Goal: Task Accomplishment & Management: Manage account settings

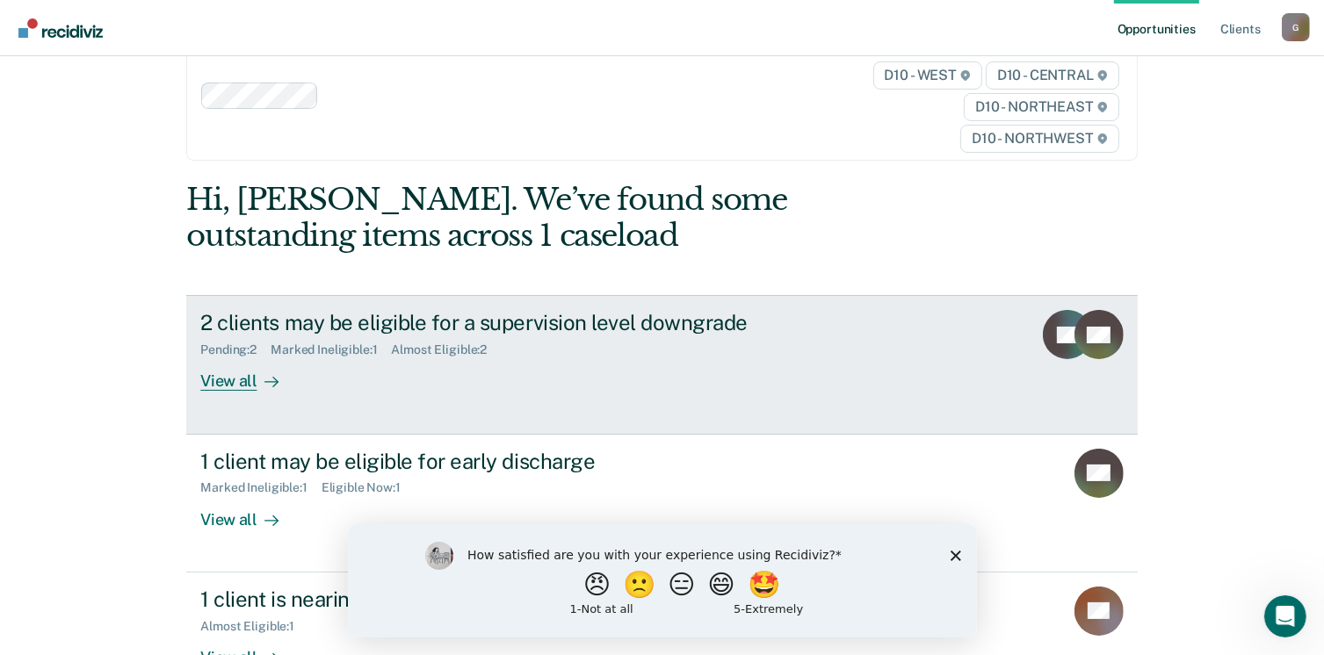
scroll to position [106, 0]
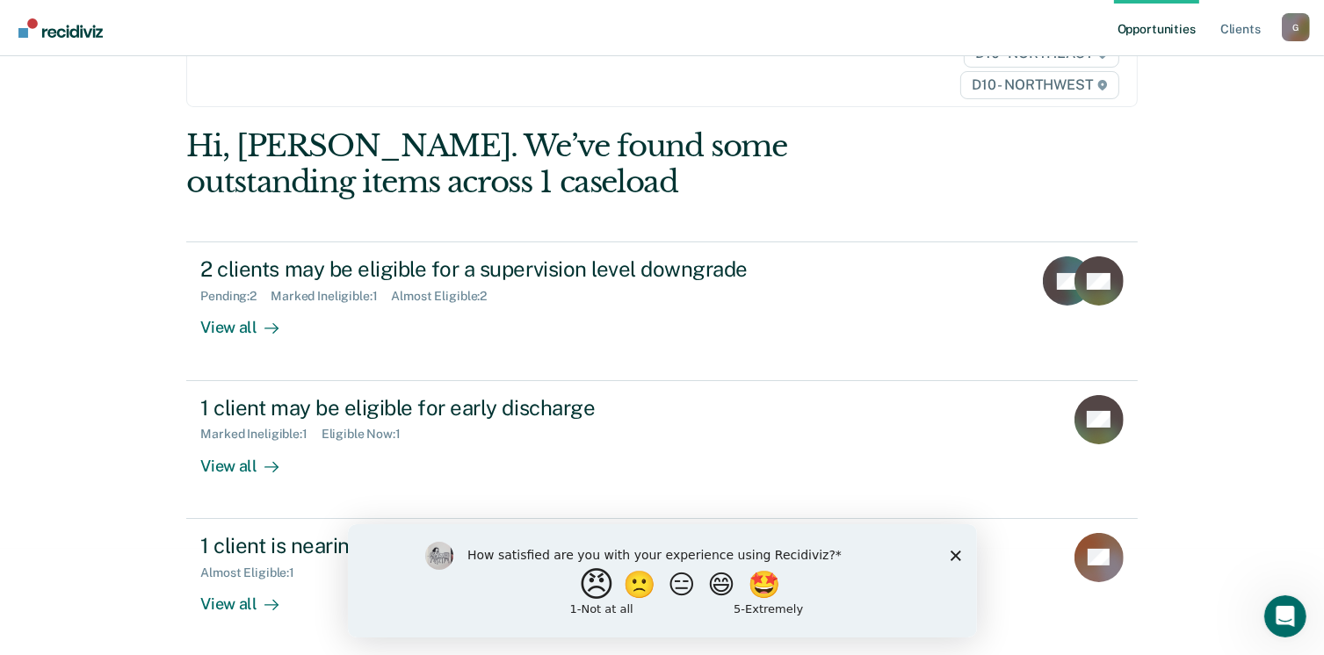
click at [585, 588] on button "😠" at bounding box center [597, 583] width 41 height 35
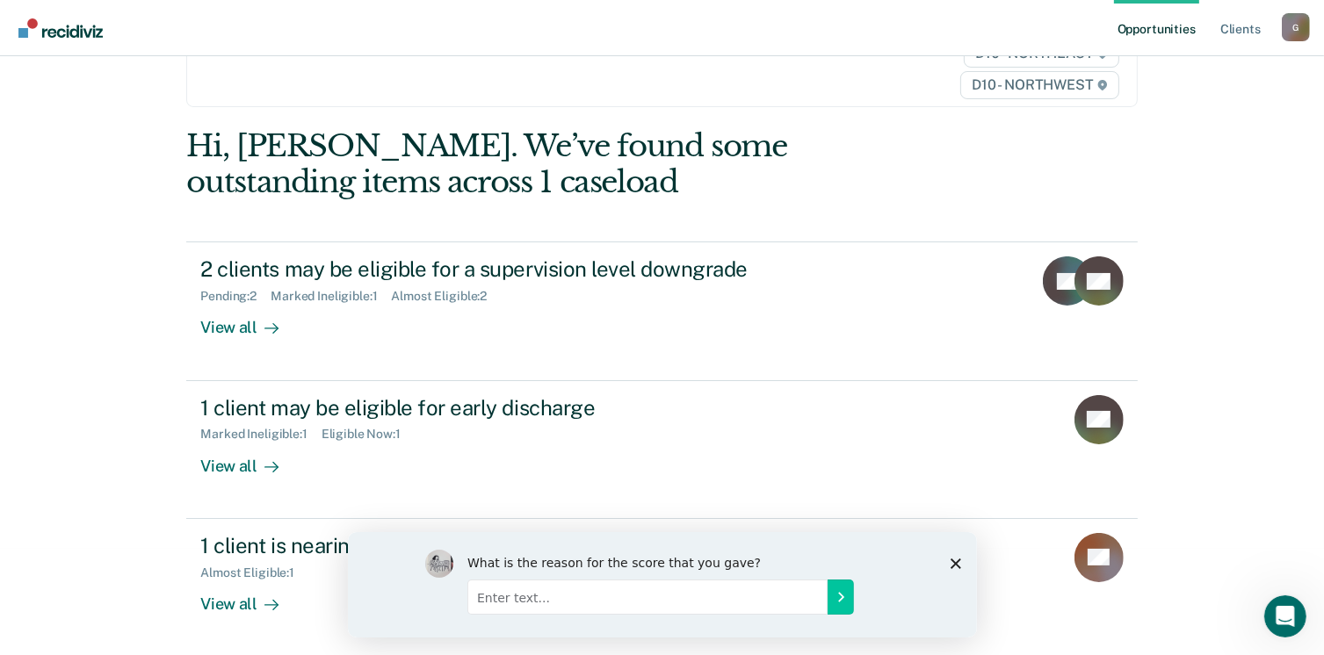
click at [739, 603] on input "Enter text..." at bounding box center [646, 596] width 360 height 35
type input "This tool is not needed."
click at [844, 593] on icon "Submit your response" at bounding box center [840, 596] width 14 height 14
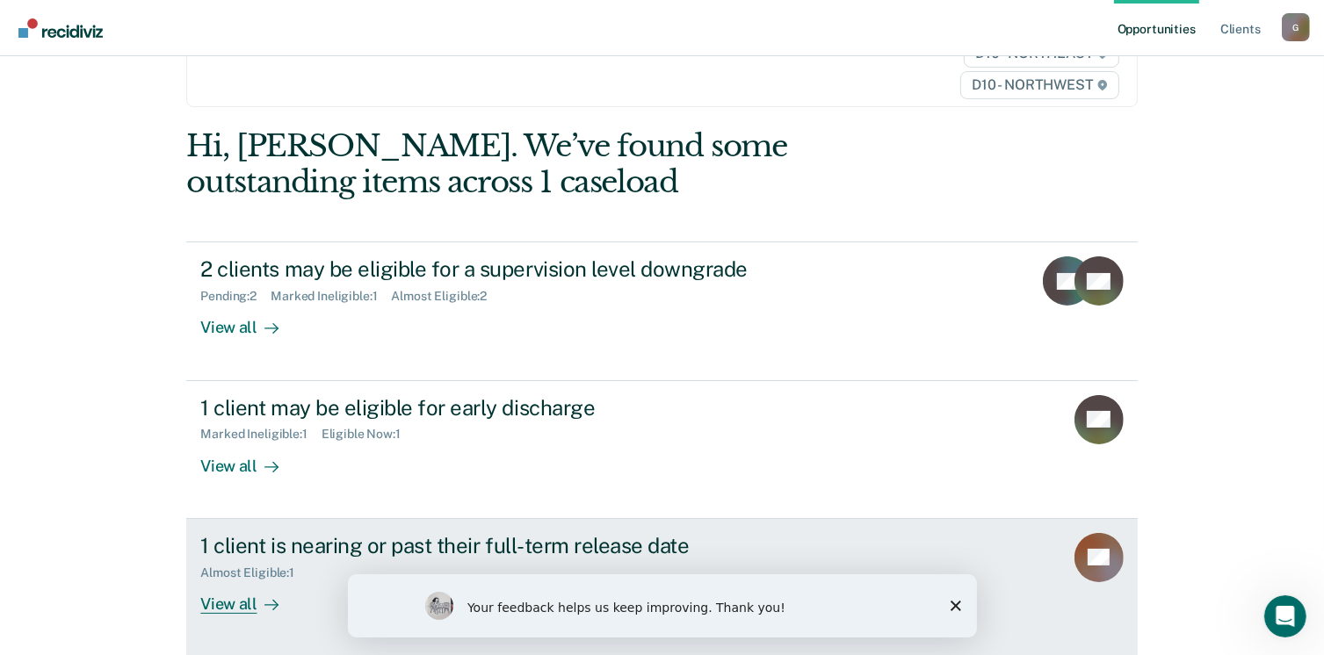
click at [248, 602] on div "View all" at bounding box center [249, 597] width 98 height 34
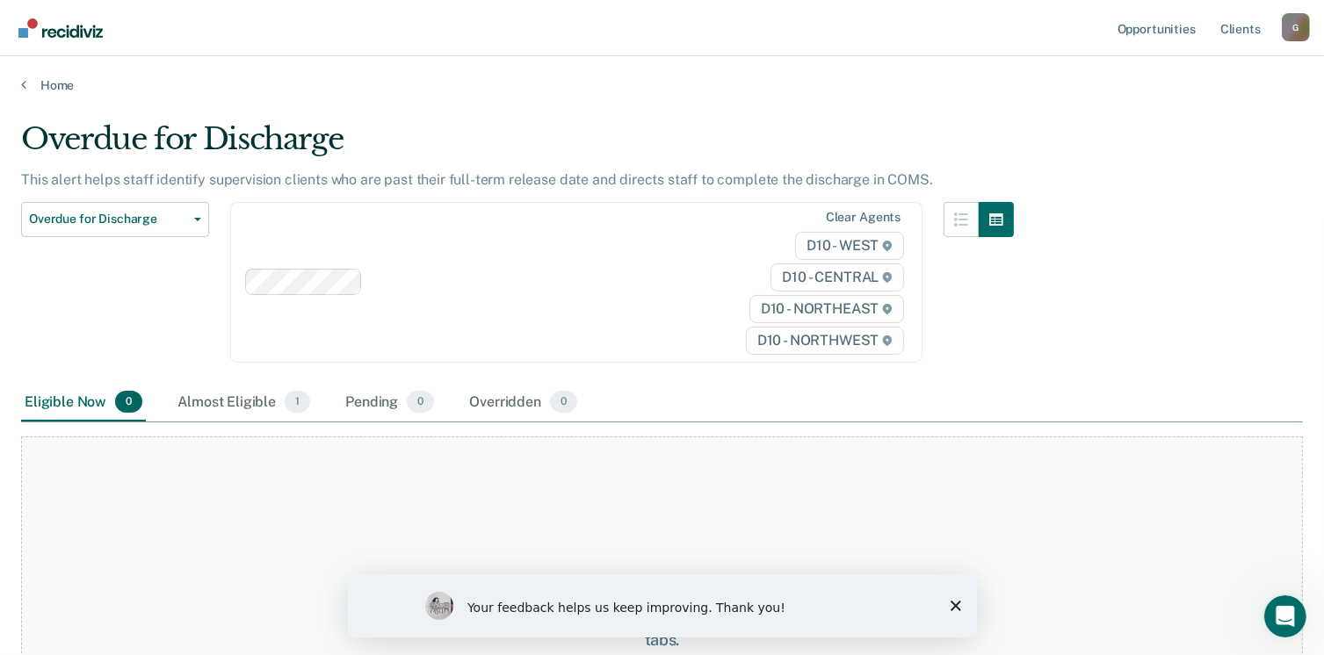
click at [941, 606] on div "Your feedback helps us keep improving. Thank you!" at bounding box center [661, 605] width 629 height 63
click at [950, 603] on icon "Close survey" at bounding box center [954, 605] width 11 height 11
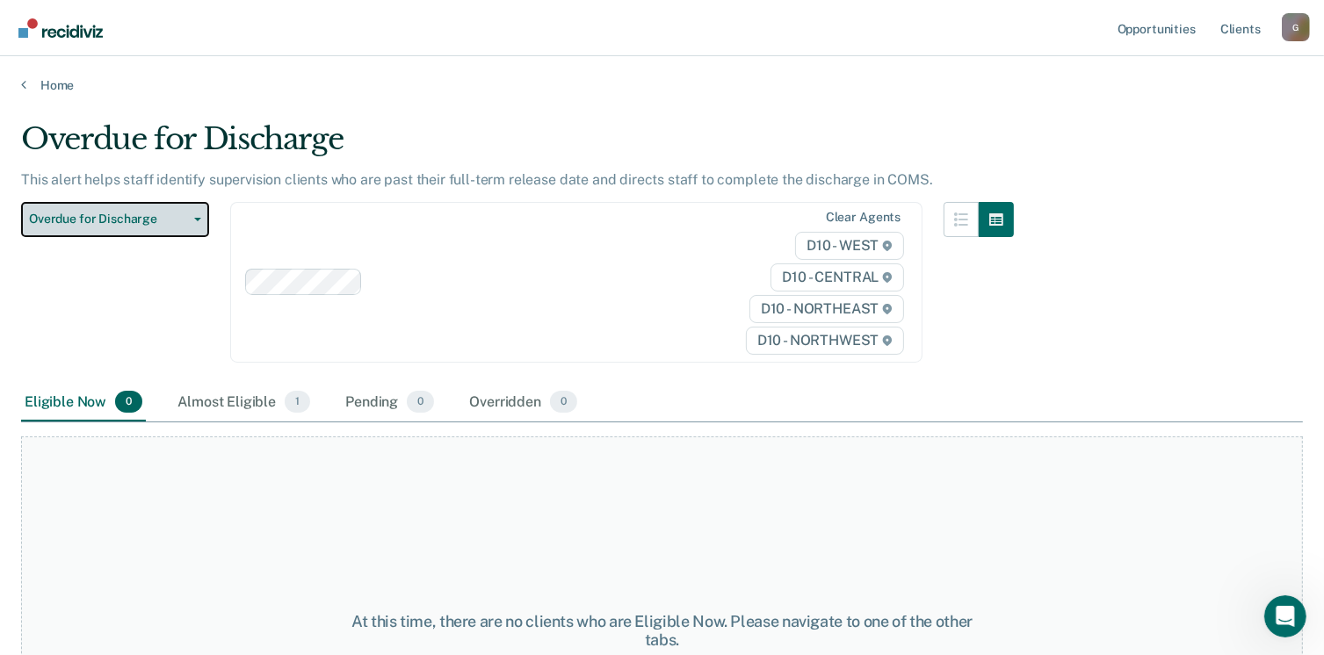
click at [165, 222] on span "Overdue for Discharge" at bounding box center [108, 219] width 158 height 15
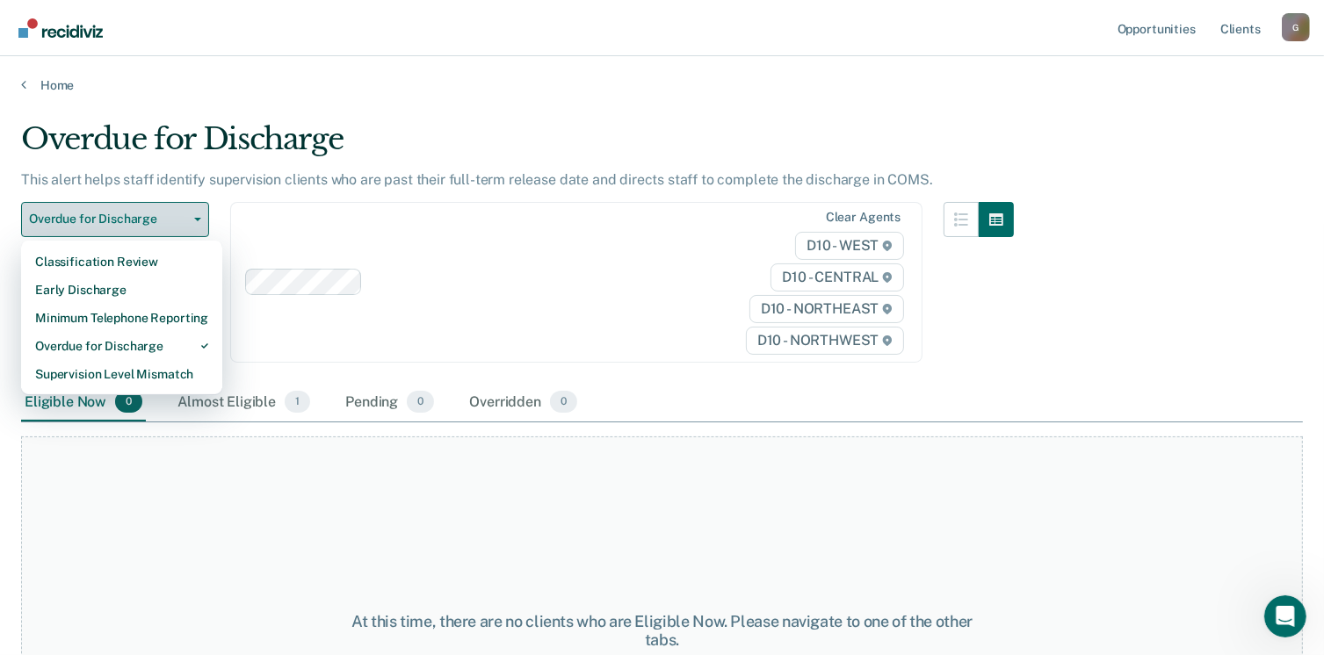
click at [165, 222] on span "Overdue for Discharge" at bounding box center [108, 219] width 158 height 15
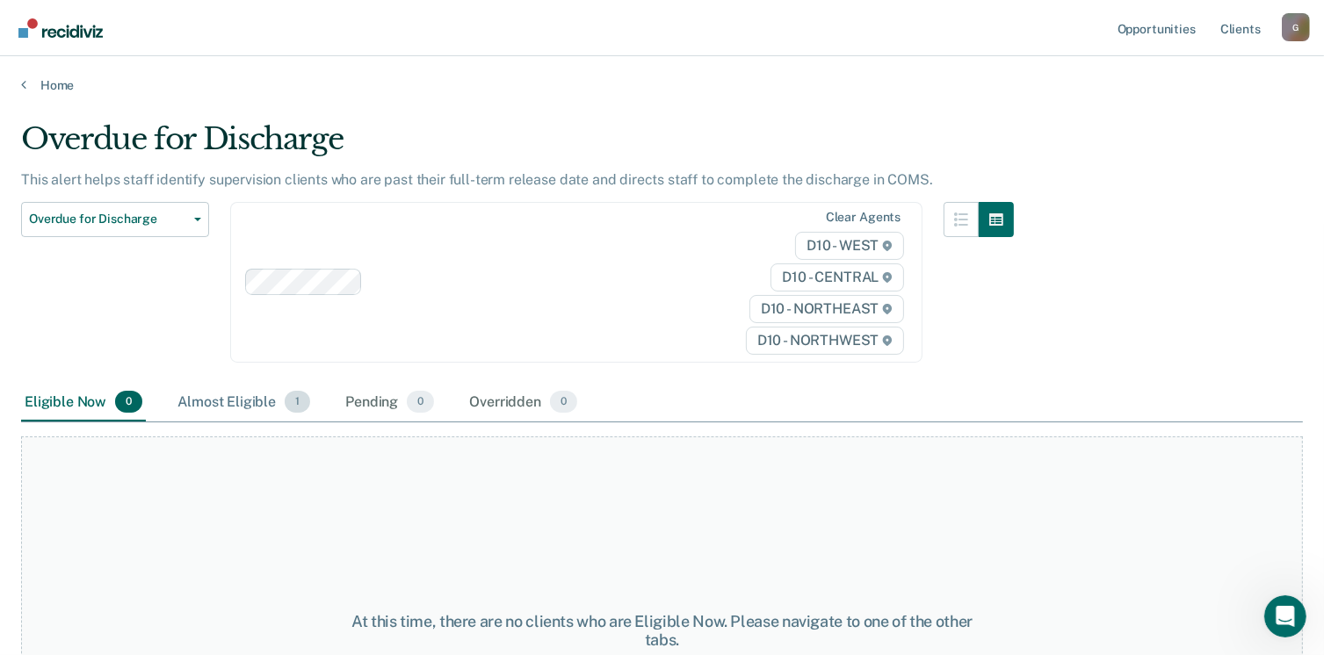
click at [249, 404] on div "Almost Eligible 1" at bounding box center [244, 403] width 140 height 39
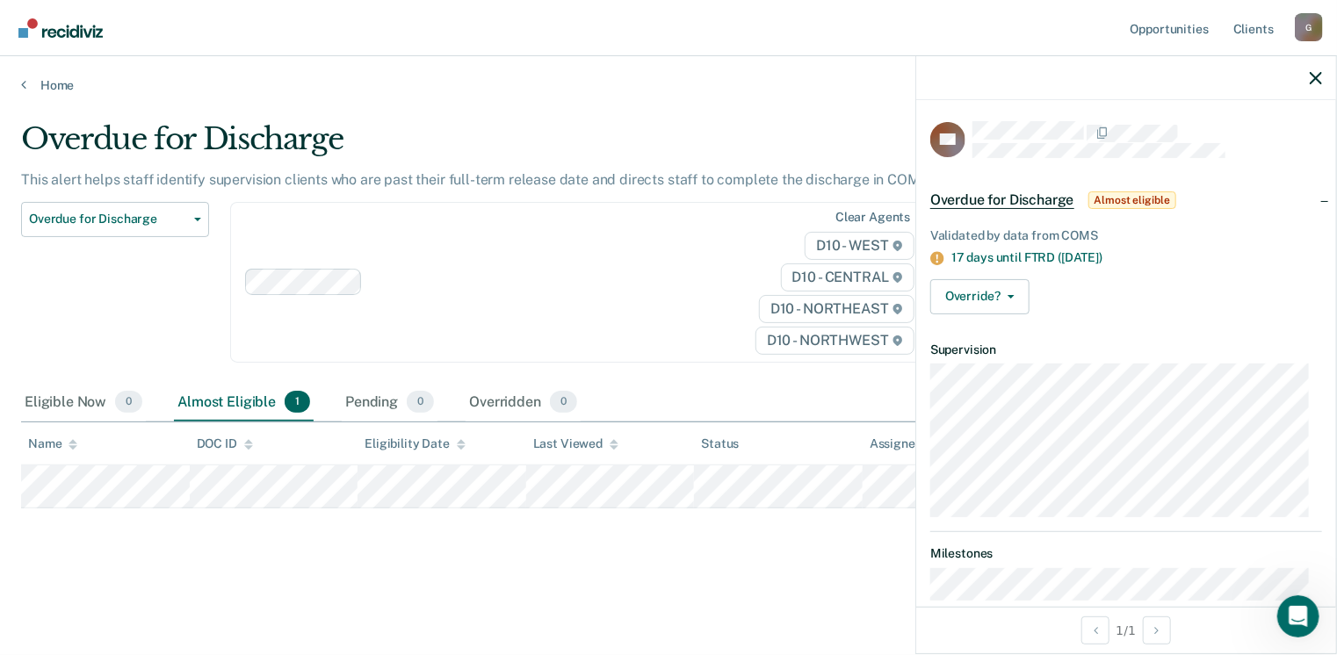
scroll to position [40, 0]
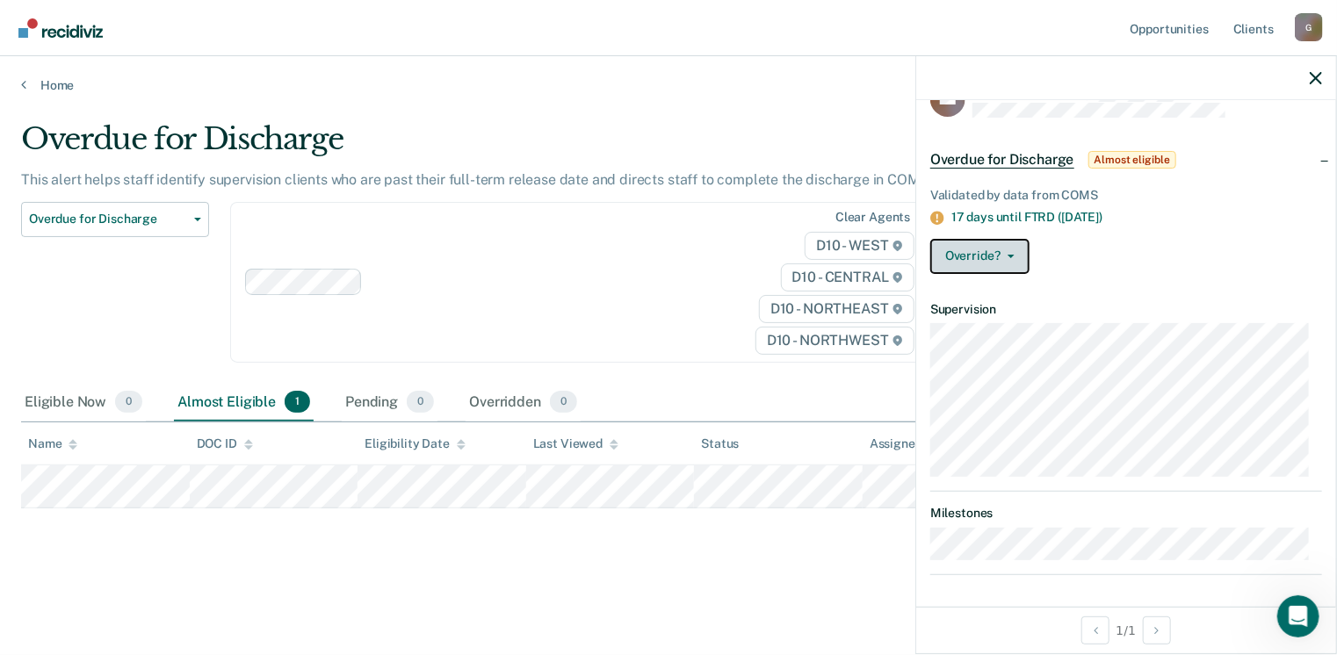
click at [1006, 260] on button "Override?" at bounding box center [979, 256] width 99 height 35
click at [1015, 157] on span "Overdue for Discharge" at bounding box center [1002, 160] width 144 height 18
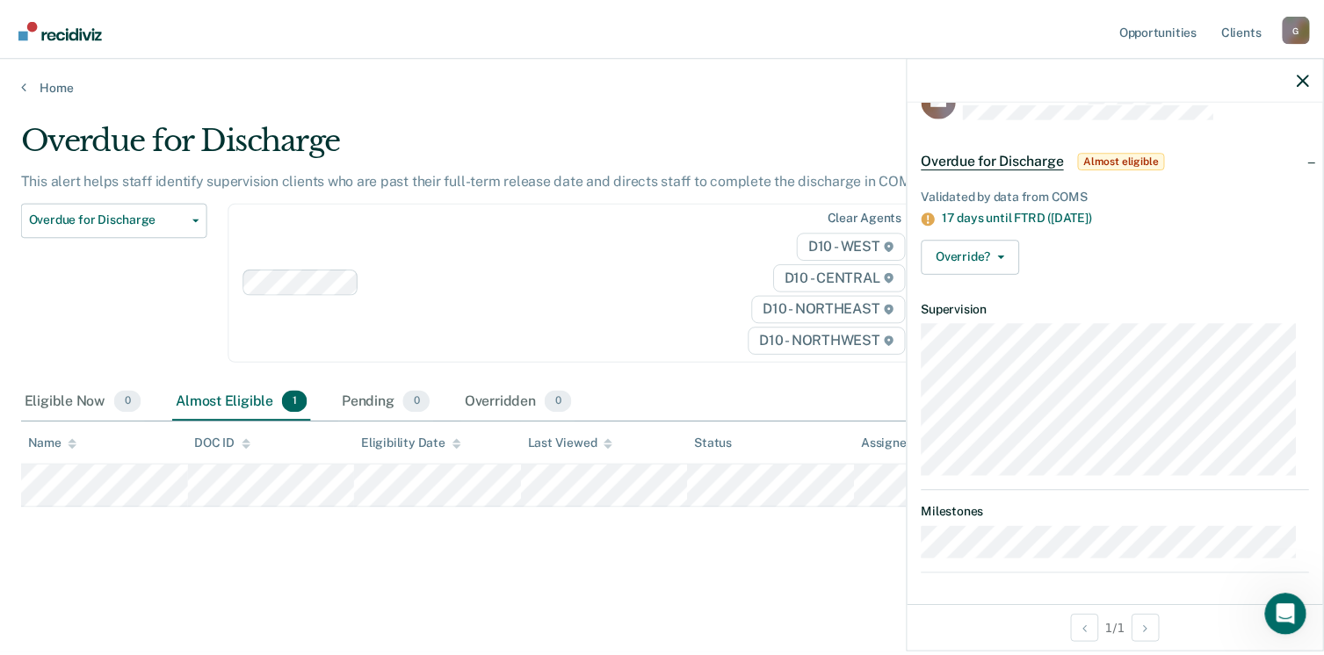
scroll to position [0, 0]
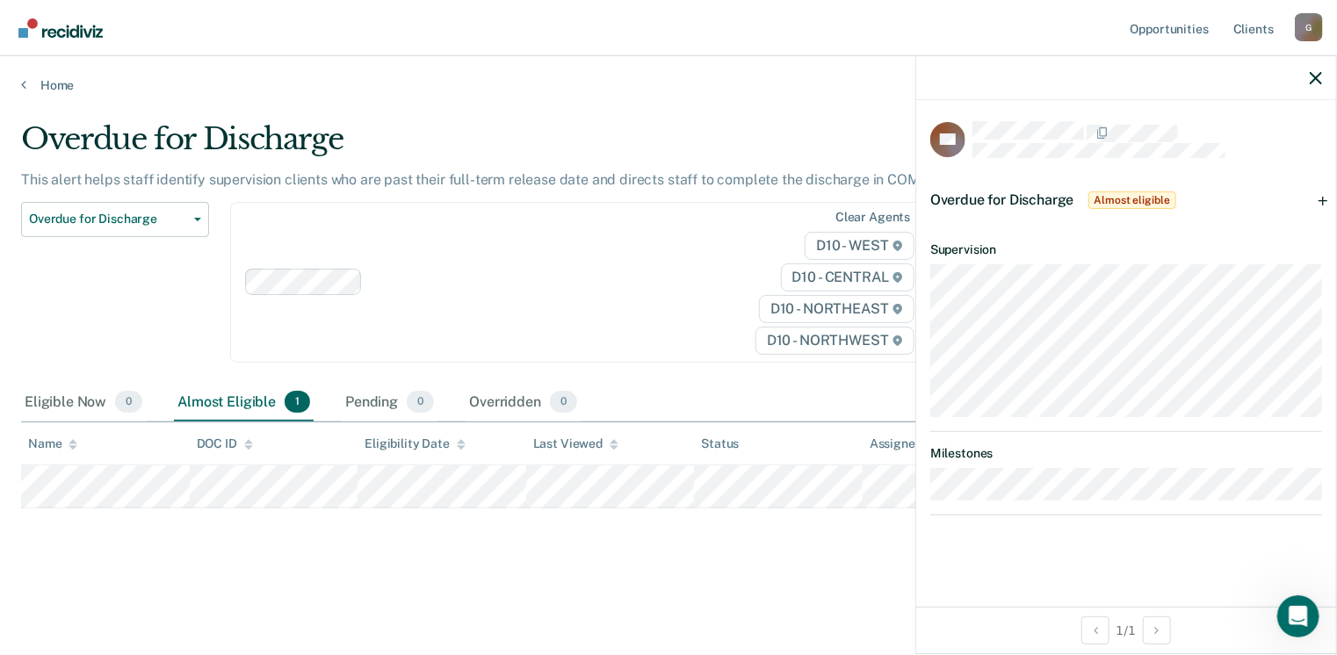
click at [1015, 205] on span "Overdue for Discharge" at bounding box center [1002, 199] width 144 height 17
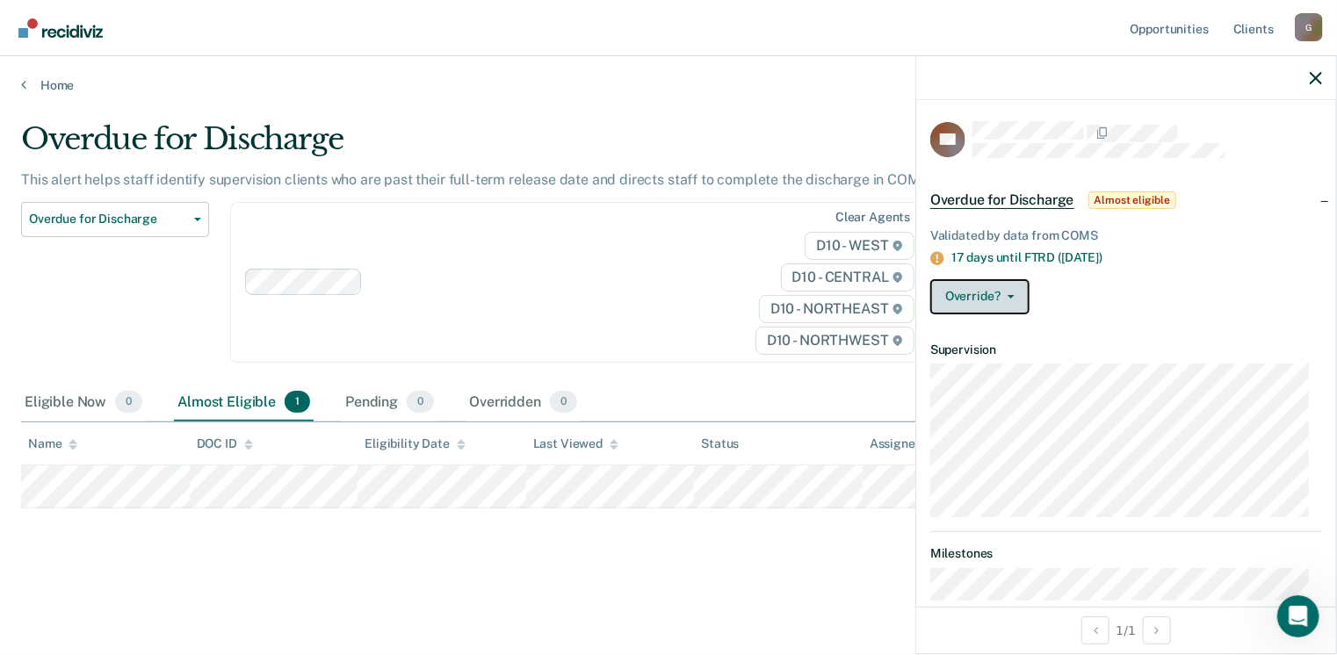
click at [987, 304] on button "Override?" at bounding box center [979, 296] width 99 height 35
click at [984, 380] on article "TC Overdue for Discharge Almost eligible Validated by data from COMS 17 days un…" at bounding box center [1126, 368] width 392 height 494
click at [987, 309] on button "Override?" at bounding box center [979, 296] width 99 height 35
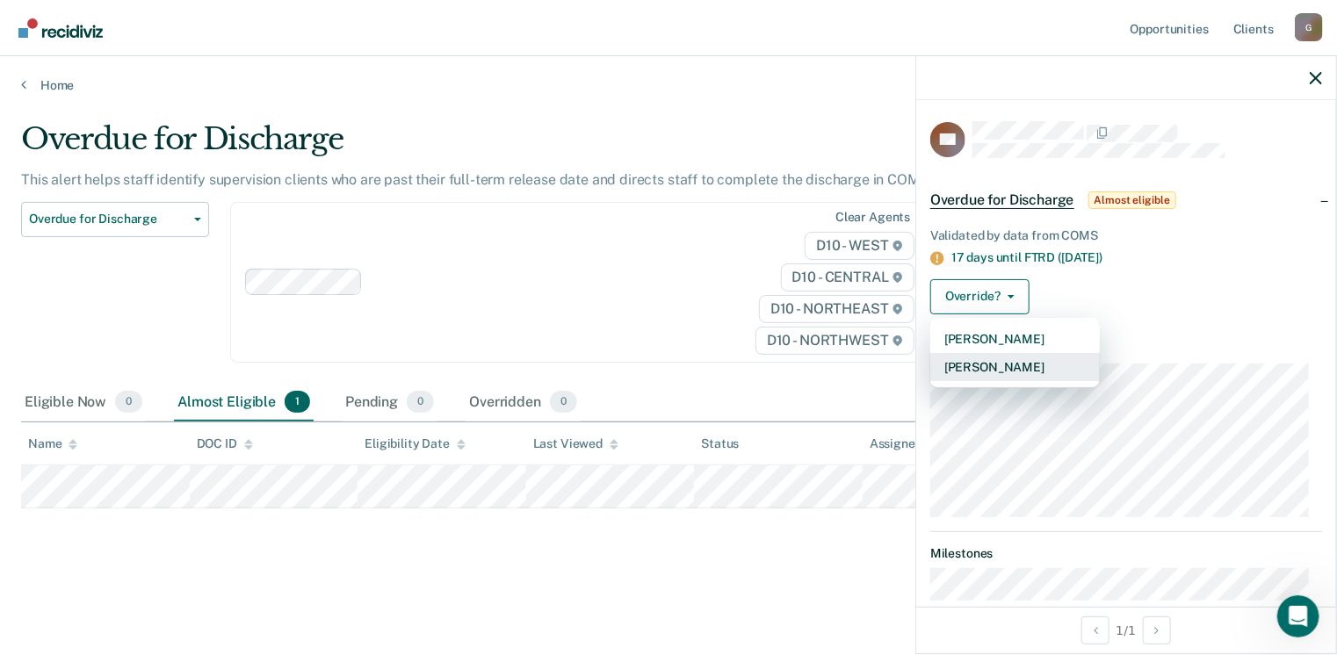
click at [980, 367] on button "[PERSON_NAME]" at bounding box center [1015, 367] width 170 height 28
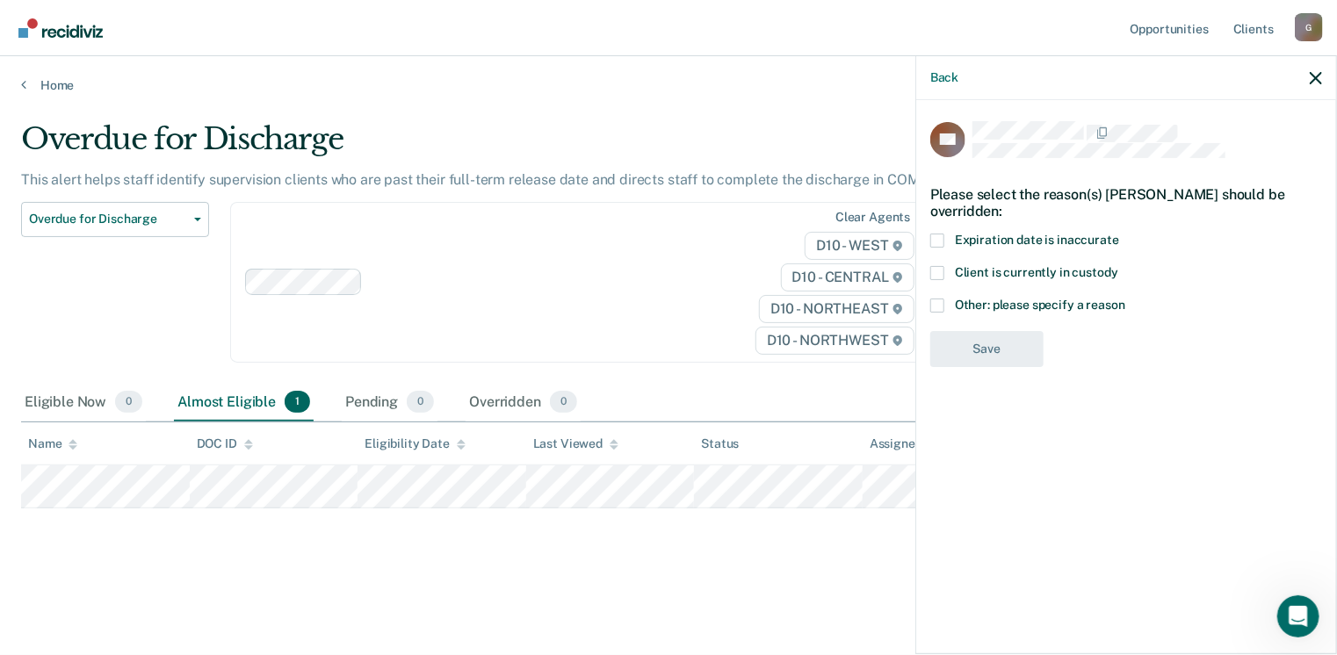
click at [981, 303] on span "Other: please specify a reason" at bounding box center [1040, 305] width 170 height 14
click at [1125, 299] on input "Other: please specify a reason" at bounding box center [1125, 299] width 0 height 0
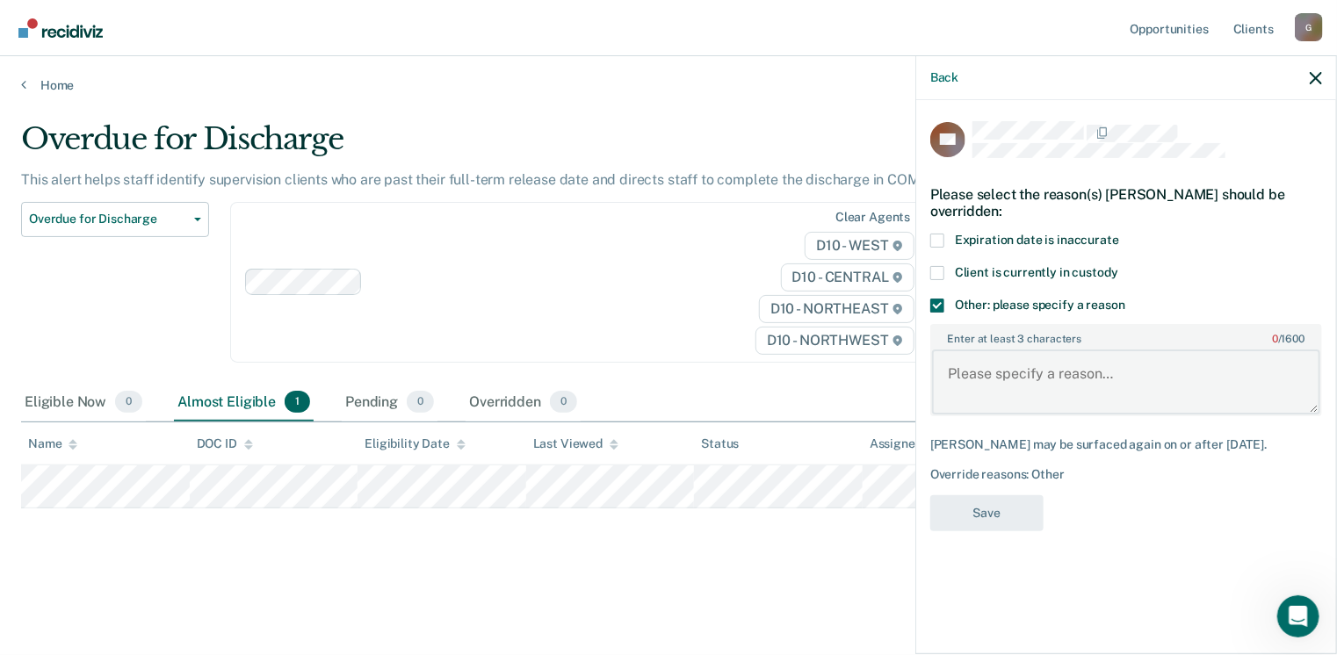
click at [981, 370] on textarea "Enter at least 3 characters 0 / 1600" at bounding box center [1126, 382] width 388 height 65
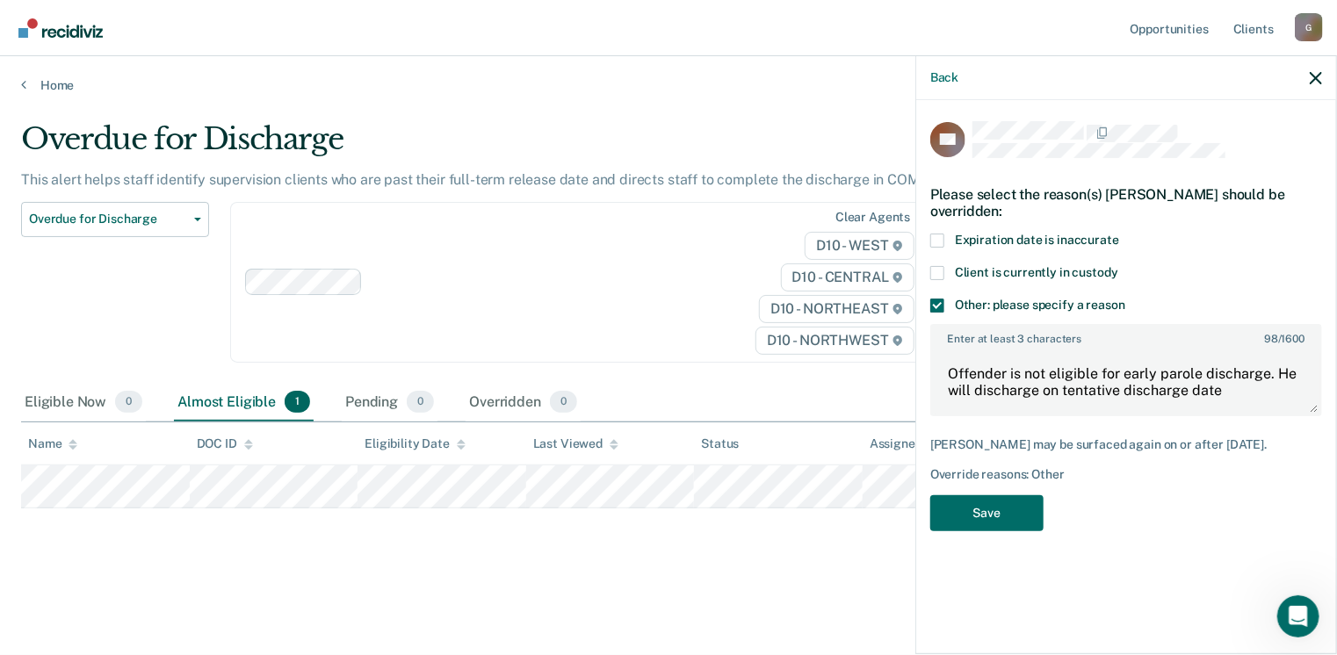
click at [1119, 415] on div "Enter at least 3 characters 98 / 1600 Offender is not eligible for early parole…" at bounding box center [1126, 370] width 392 height 106
click at [1222, 379] on textarea "Offender is not eligible for early parole discharge. He will discharge on tenta…" at bounding box center [1126, 382] width 388 height 65
click at [1229, 396] on textarea "Offender is not eligible for early parole discharge. He will discharge on tenta…" at bounding box center [1126, 382] width 388 height 65
type textarea "Offender is not eligible for early parole discharge. He will discharge on tenta…"
click at [1020, 502] on button "Save" at bounding box center [986, 513] width 113 height 36
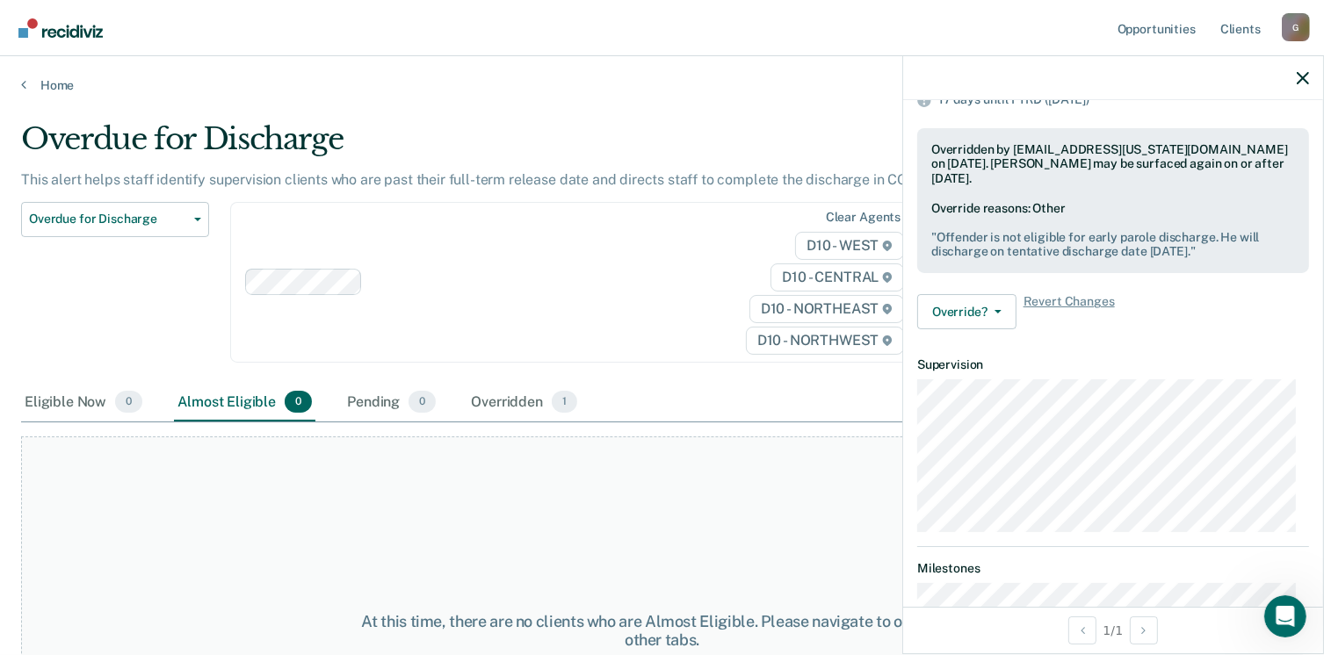
scroll to position [214, 0]
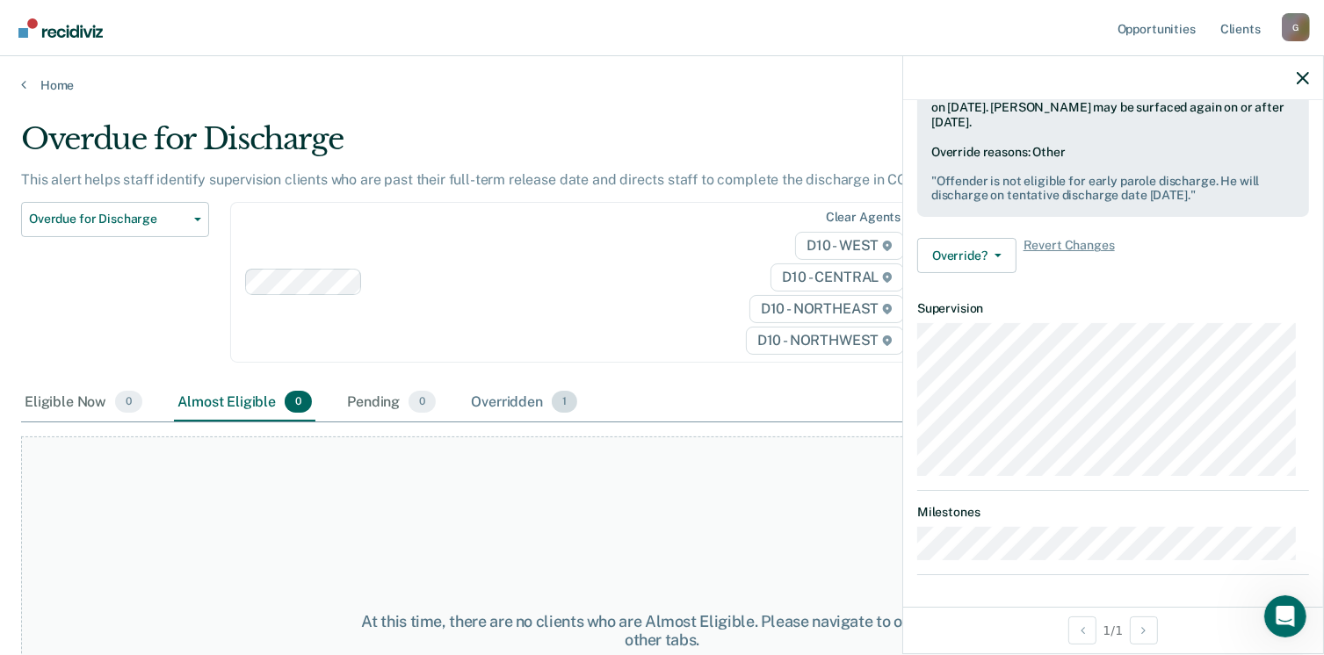
click at [501, 398] on div "Overridden 1" at bounding box center [523, 403] width 113 height 39
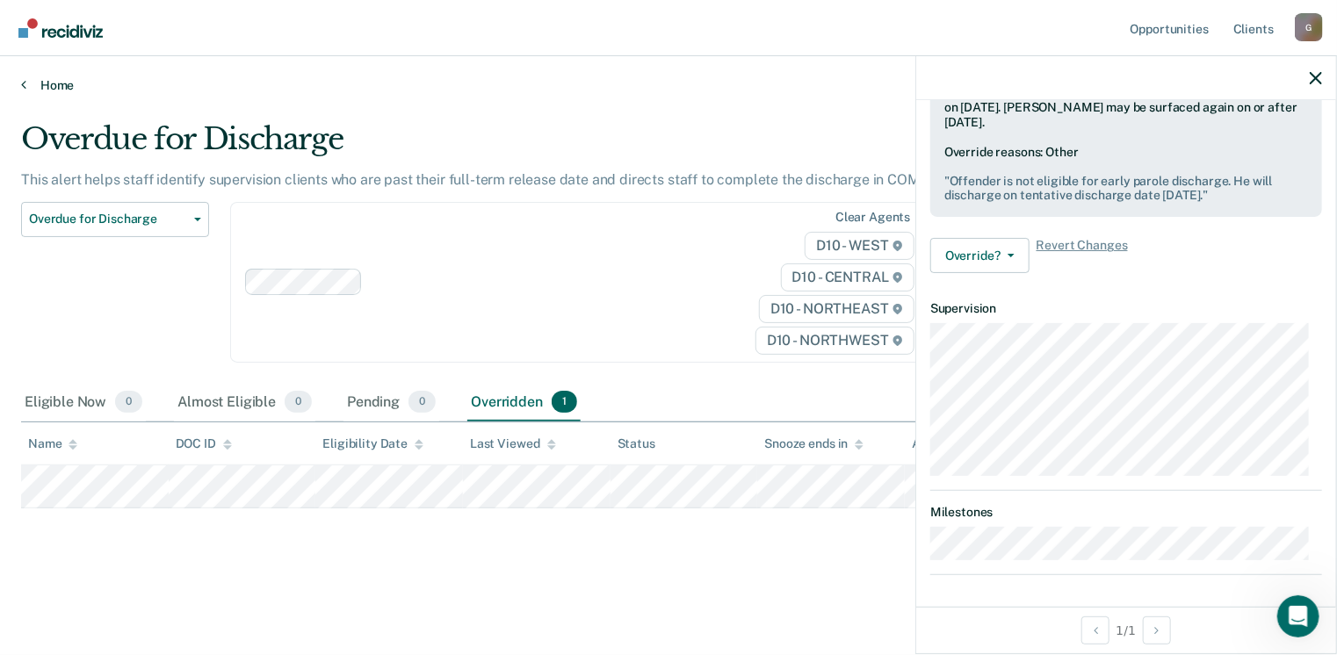
click at [54, 82] on link "Home" at bounding box center [668, 85] width 1295 height 16
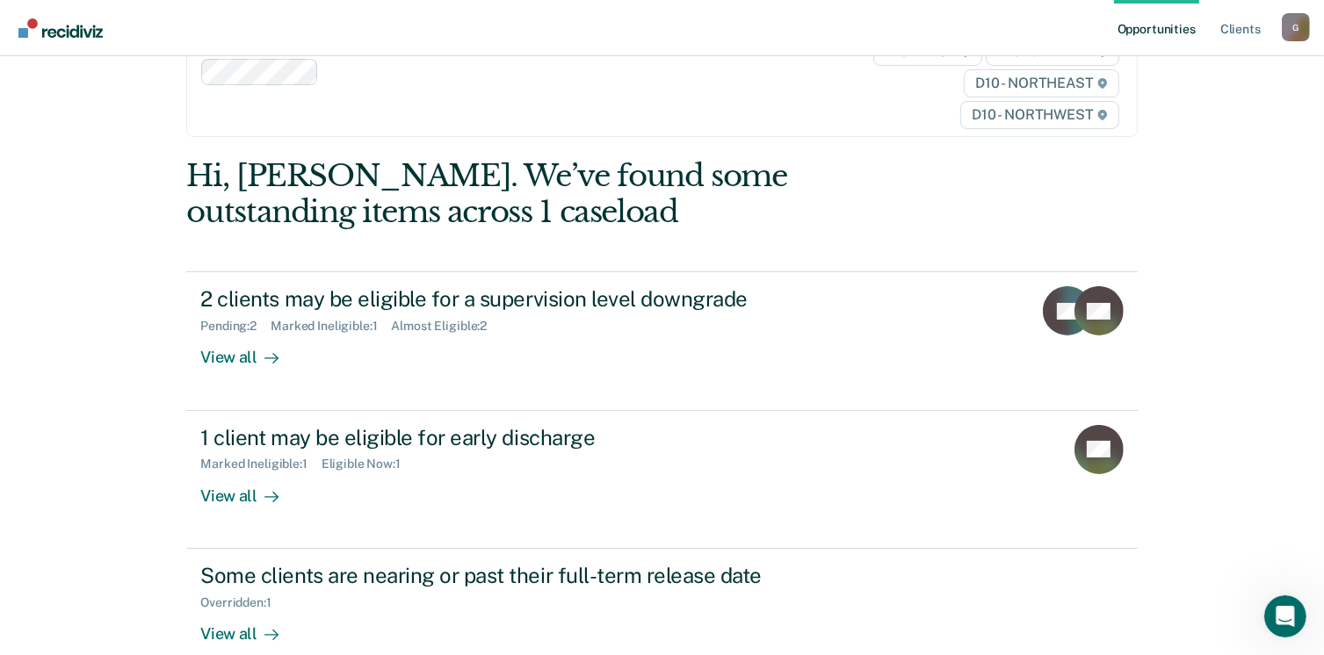
scroll to position [80, 0]
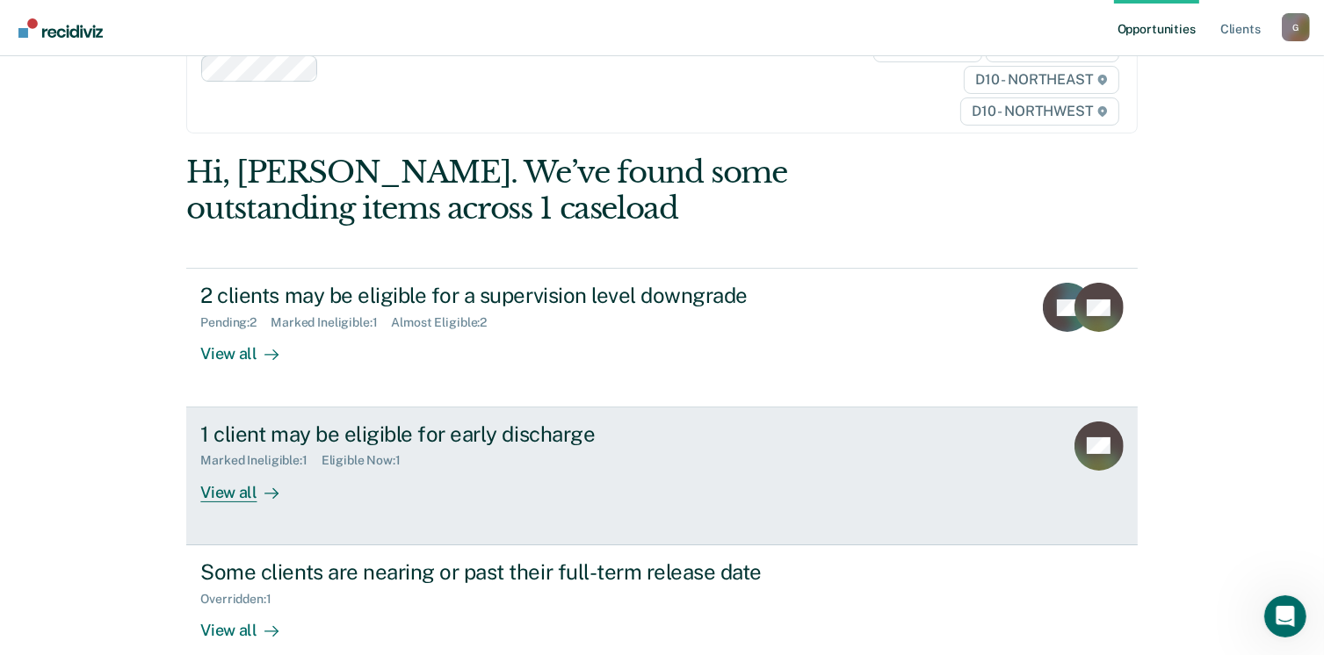
click at [226, 495] on div "View all" at bounding box center [249, 485] width 98 height 34
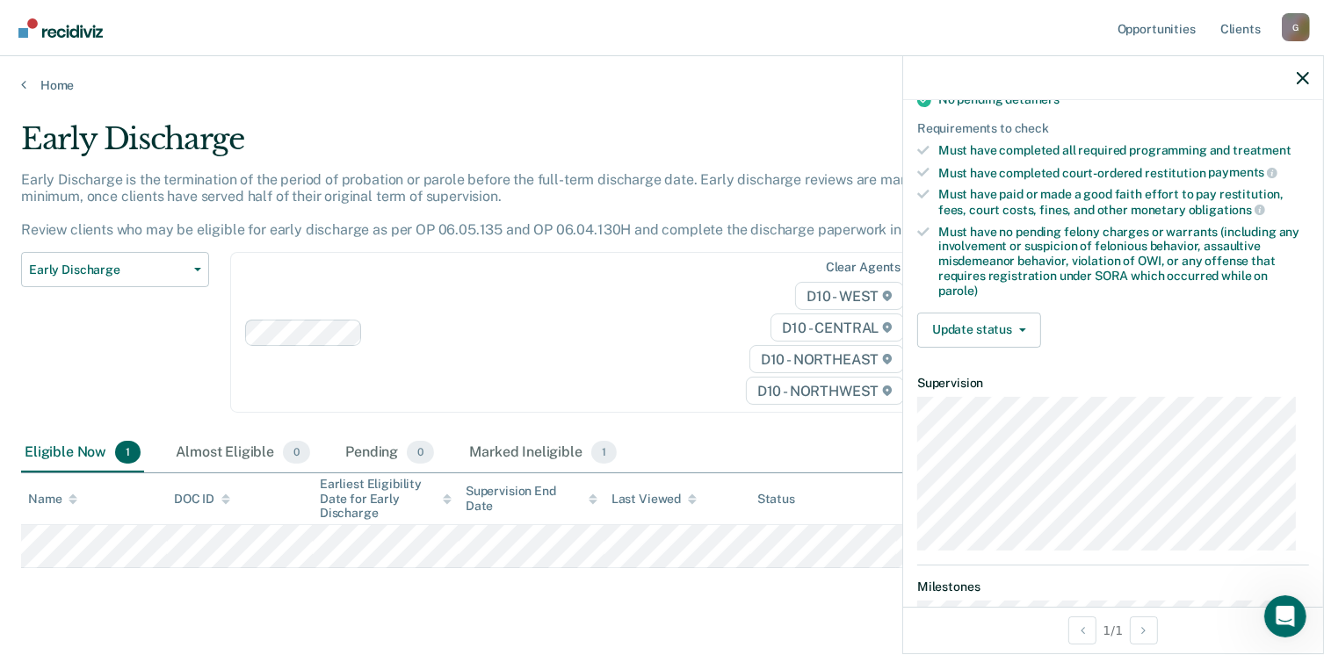
scroll to position [398, 0]
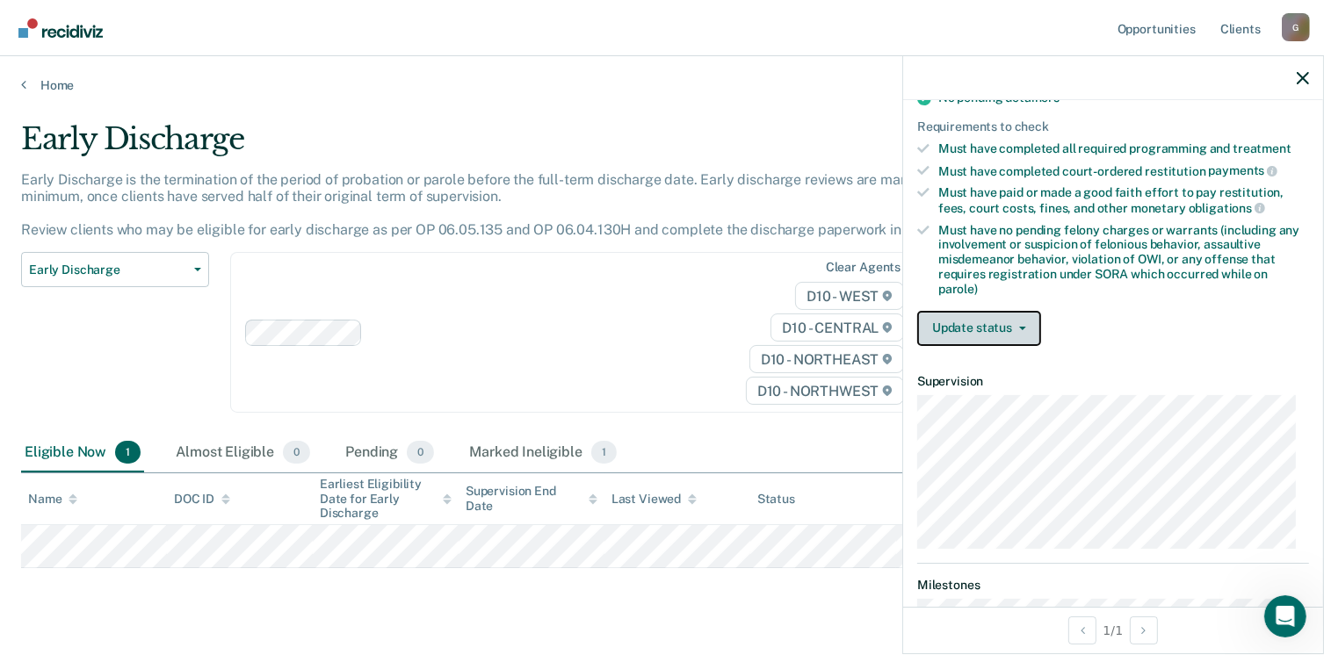
click at [998, 313] on button "Update status" at bounding box center [979, 328] width 124 height 35
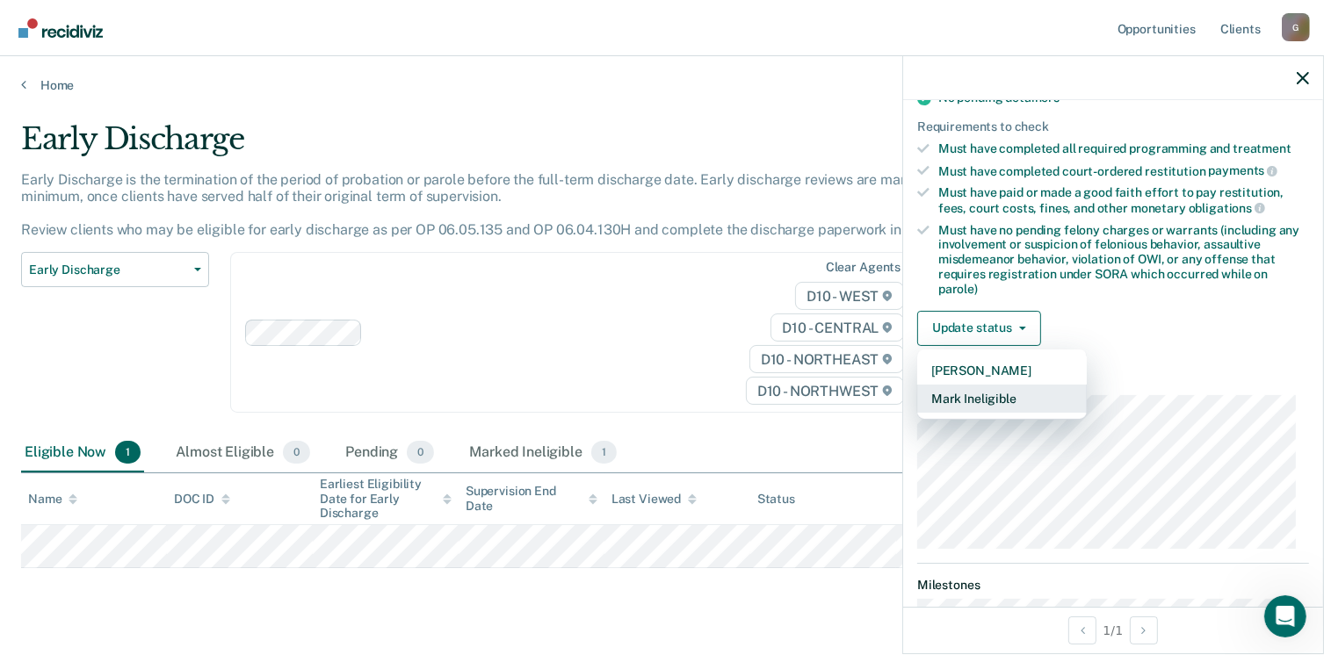
click at [991, 385] on button "Mark Ineligible" at bounding box center [1002, 399] width 170 height 28
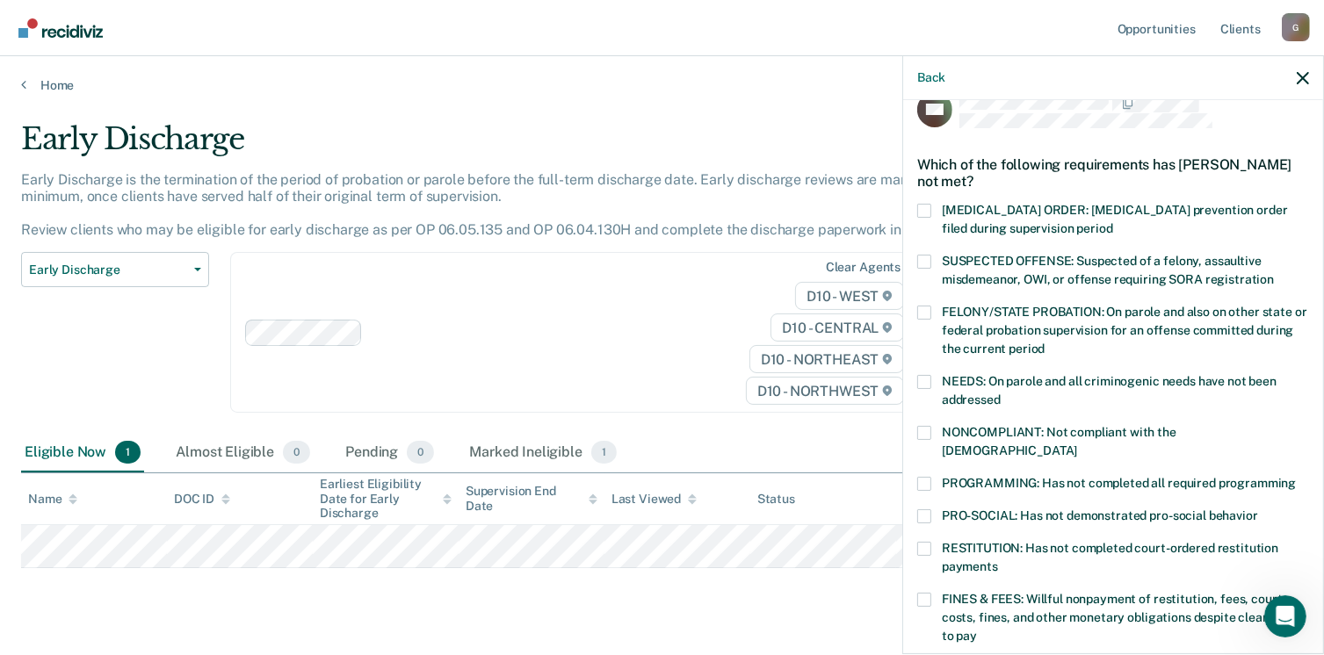
scroll to position [32, 0]
click at [992, 380] on span "NEEDS: On parole and all criminogenic needs have not been addressed" at bounding box center [1108, 388] width 335 height 32
click at [1000, 392] on input "NEEDS: On parole and all criminogenic needs have not been addressed" at bounding box center [1000, 392] width 0 height 0
click at [1007, 443] on div "NONCOMPLIANT: Not compliant with the [DEMOGRAPHIC_DATA]" at bounding box center [1113, 449] width 392 height 51
click at [999, 433] on span "NONCOMPLIANT: Not compliant with the [DEMOGRAPHIC_DATA]" at bounding box center [1058, 439] width 234 height 32
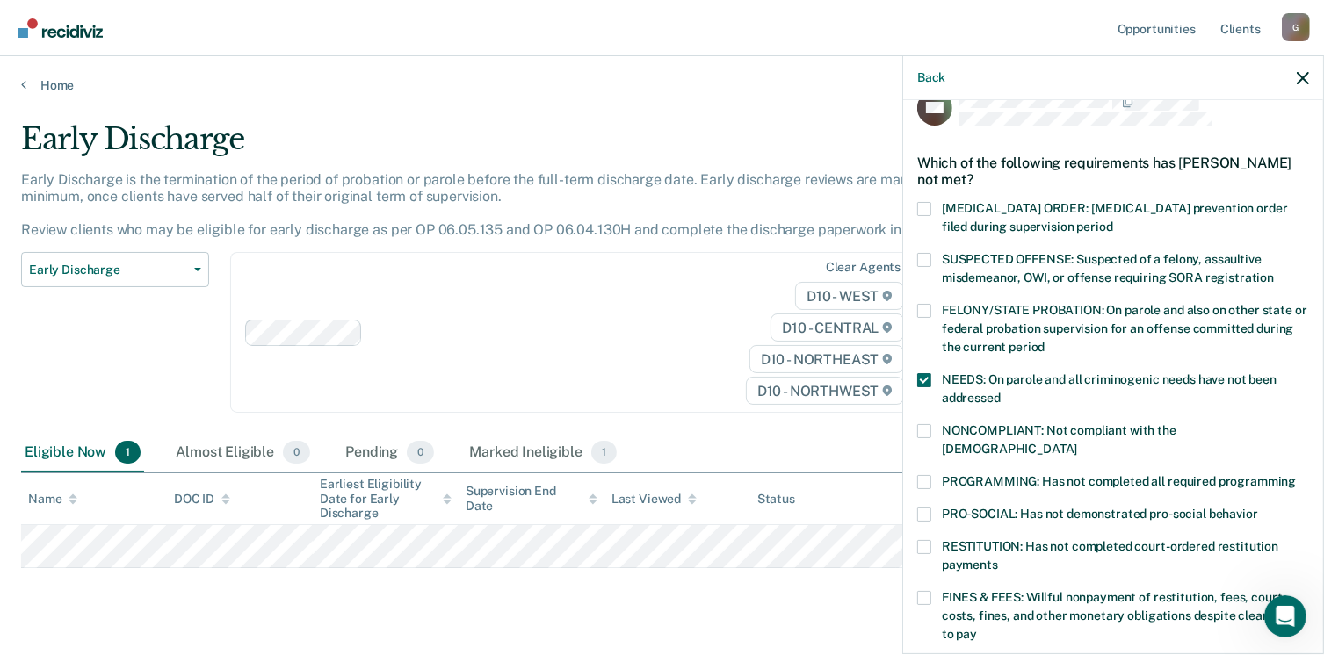
click at [1077, 443] on input "NONCOMPLIANT: Not compliant with the [DEMOGRAPHIC_DATA]" at bounding box center [1077, 443] width 0 height 0
click at [1075, 474] on span "PROGRAMMING: Has not completed all required programming" at bounding box center [1118, 481] width 354 height 14
click at [1295, 475] on input "PROGRAMMING: Has not completed all required programming" at bounding box center [1295, 475] width 0 height 0
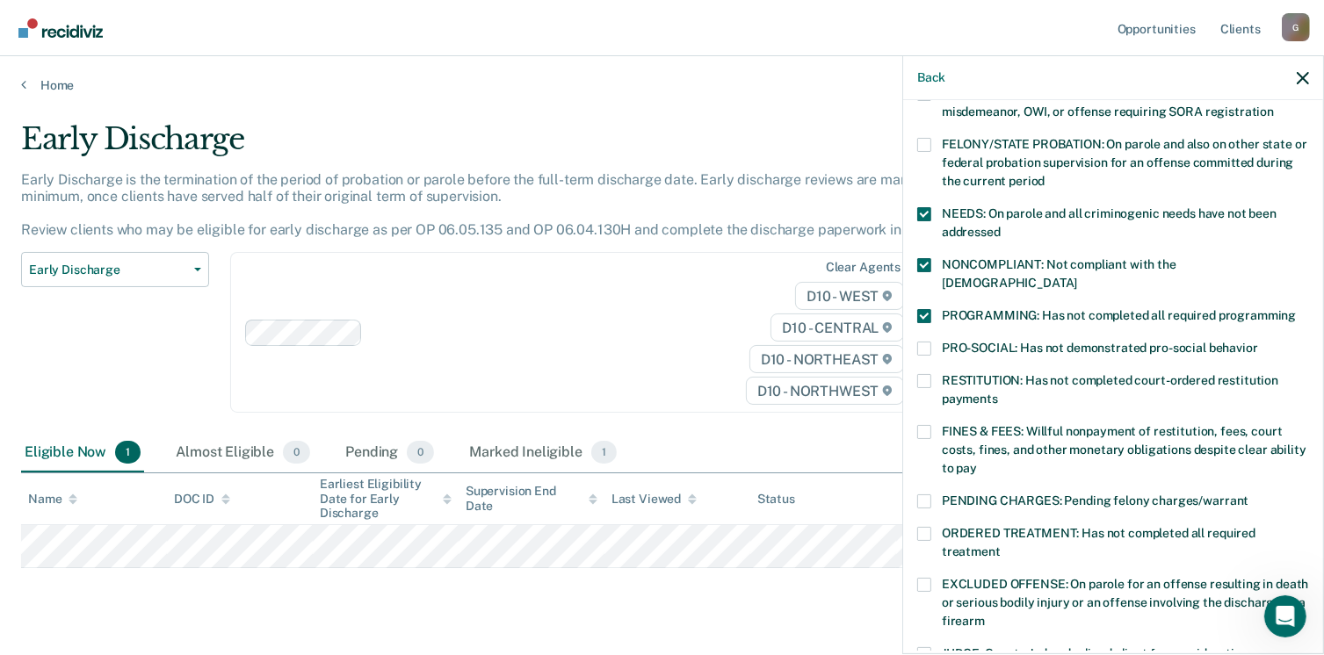
scroll to position [205, 0]
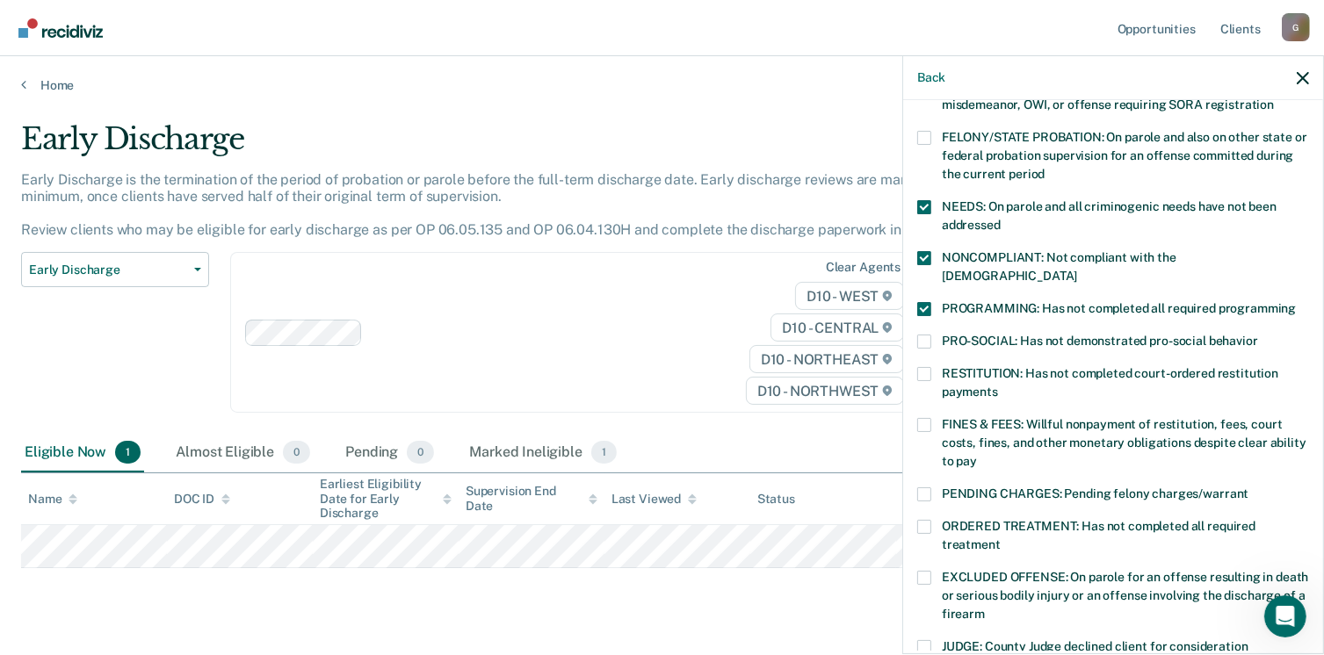
click at [1159, 366] on span "RESTITUTION: Has not completed court-ordered restitution payments" at bounding box center [1109, 382] width 336 height 32
click at [998, 386] on input "RESTITUTION: Has not completed court-ordered restitution payments" at bounding box center [998, 386] width 0 height 0
click at [1059, 418] on label "FINES & FEES: Willful nonpayment of restitution, fees, court costs, fines, and …" at bounding box center [1113, 445] width 392 height 55
click at [977, 455] on input "FINES & FEES: Willful nonpayment of restitution, fees, court costs, fines, and …" at bounding box center [977, 455] width 0 height 0
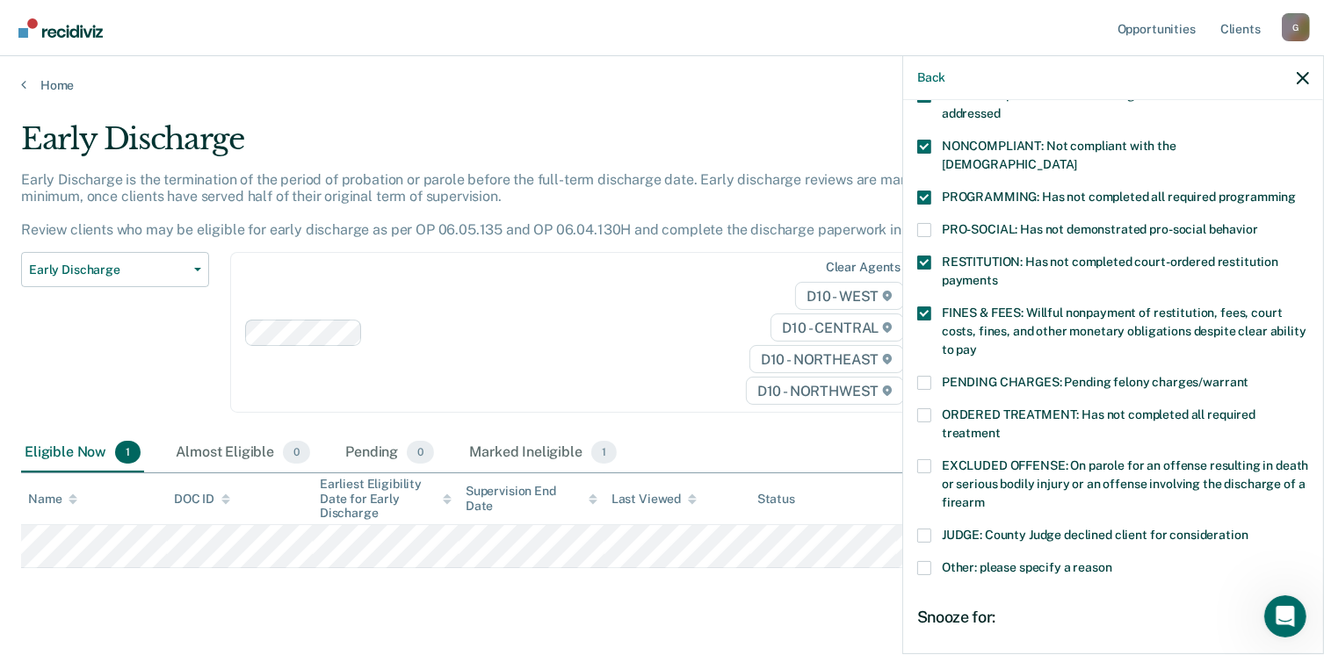
scroll to position [367, 0]
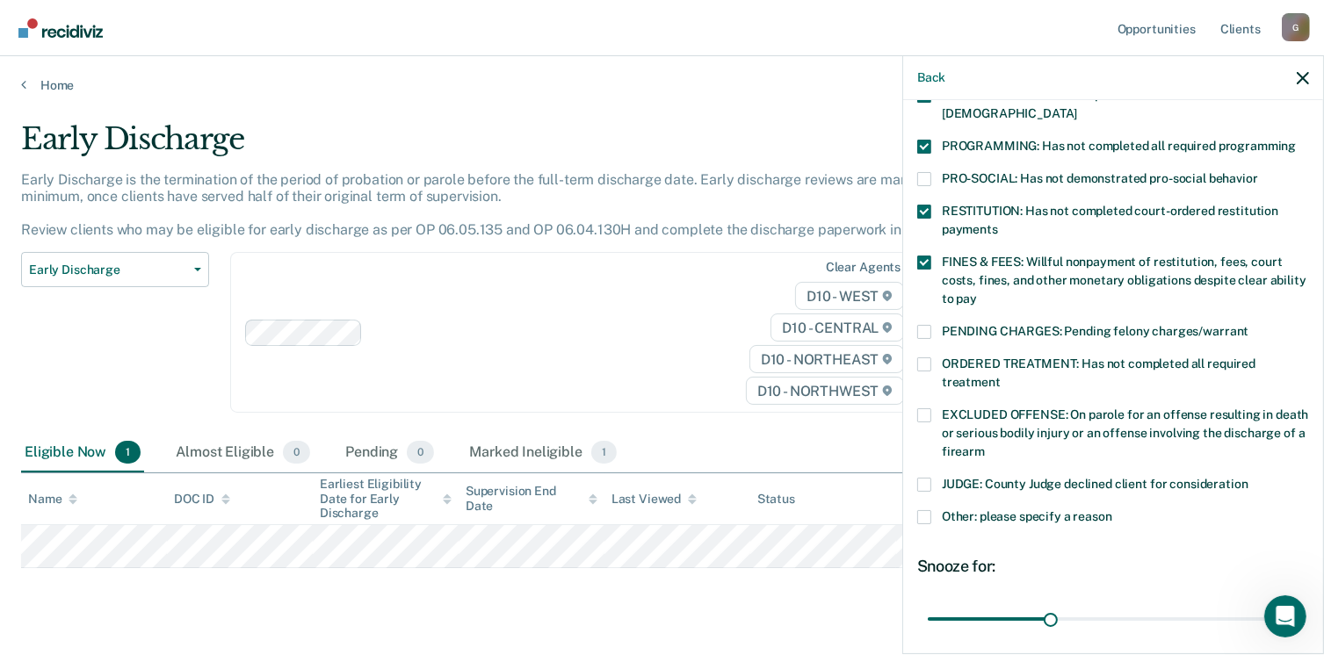
click at [918, 325] on span at bounding box center [924, 332] width 14 height 14
click at [1248, 325] on input "PENDING CHARGES: Pending felony charges/warrant" at bounding box center [1248, 325] width 0 height 0
click at [924, 325] on span at bounding box center [924, 332] width 14 height 14
click at [1248, 325] on input "PENDING CHARGES: Pending felony charges/warrant" at bounding box center [1248, 325] width 0 height 0
click at [921, 335] on div "PENDING CHARGES: Pending felony charges/warrant" at bounding box center [1113, 341] width 392 height 32
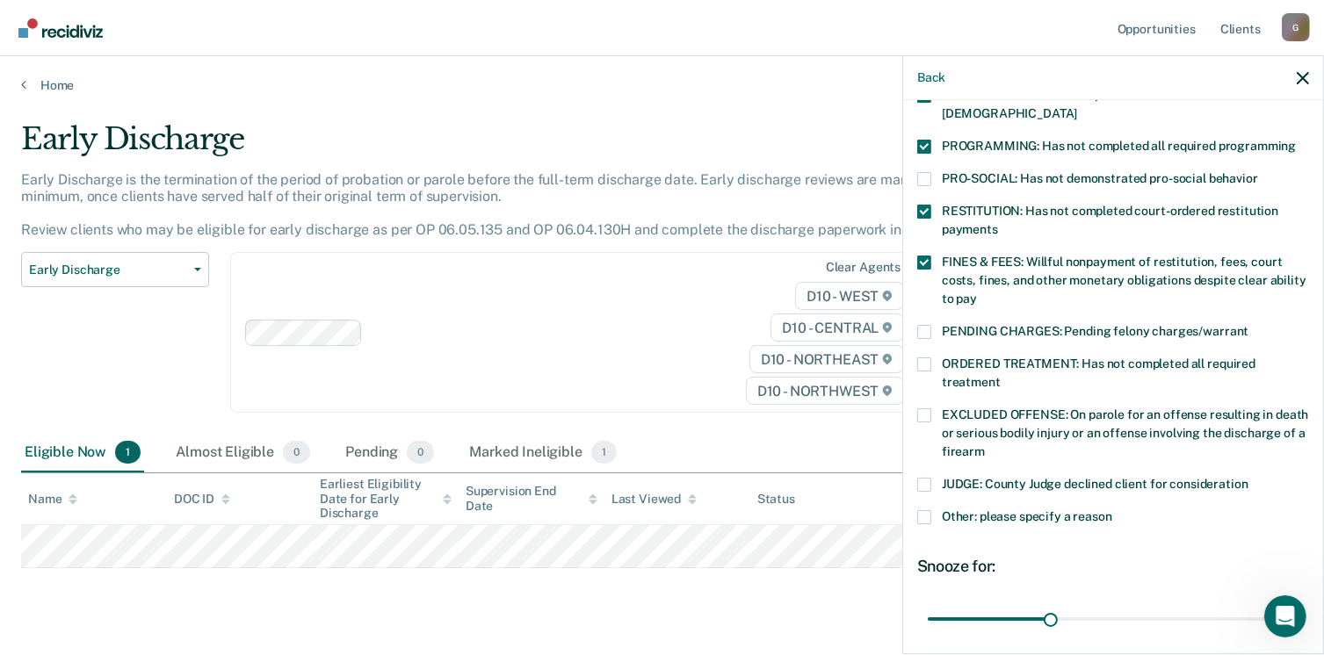
click at [928, 357] on label "ORDERED TREATMENT: Has not completed all required treatment" at bounding box center [1113, 375] width 392 height 37
click at [1000, 376] on input "ORDERED TREATMENT: Has not completed all required treatment" at bounding box center [1000, 376] width 0 height 0
click at [920, 140] on span at bounding box center [924, 147] width 14 height 14
click at [1295, 140] on input "PROGRAMMING: Has not completed all required programming" at bounding box center [1295, 140] width 0 height 0
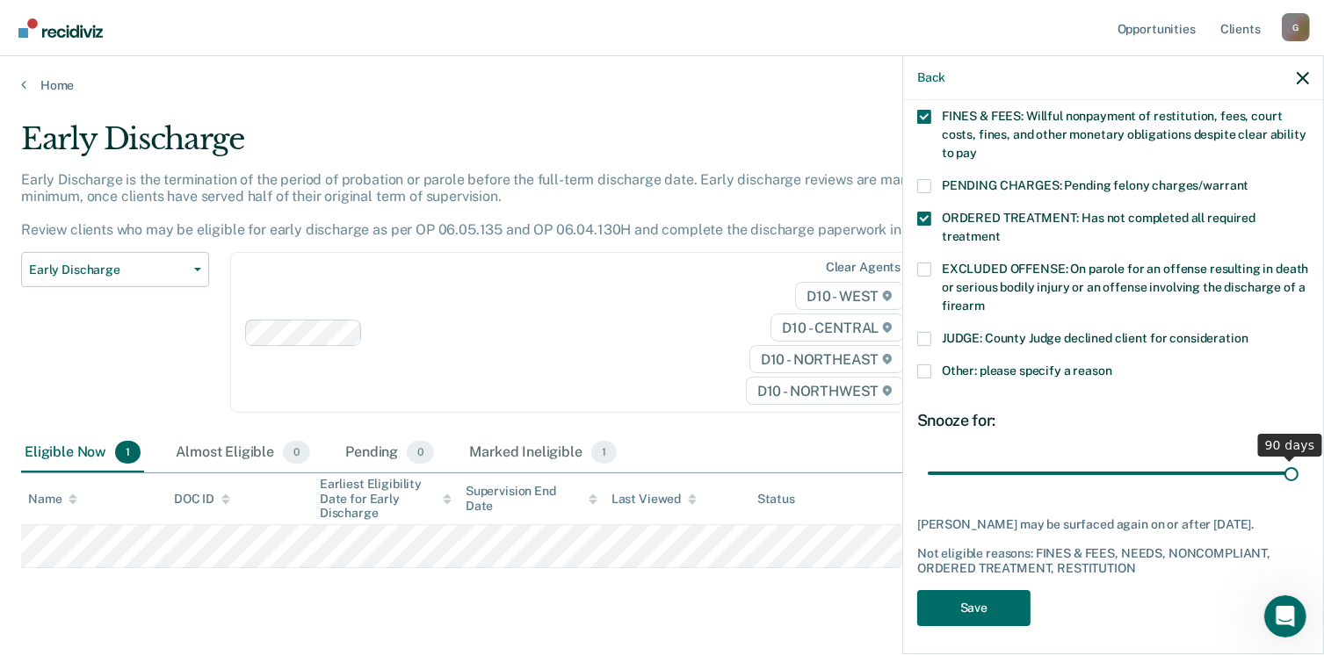
drag, startPoint x: 1052, startPoint y: 456, endPoint x: 1342, endPoint y: 471, distance: 290.2
type input "90"
click at [1298, 471] on input "range" at bounding box center [1112, 473] width 371 height 31
click at [972, 602] on button "Save" at bounding box center [973, 608] width 113 height 36
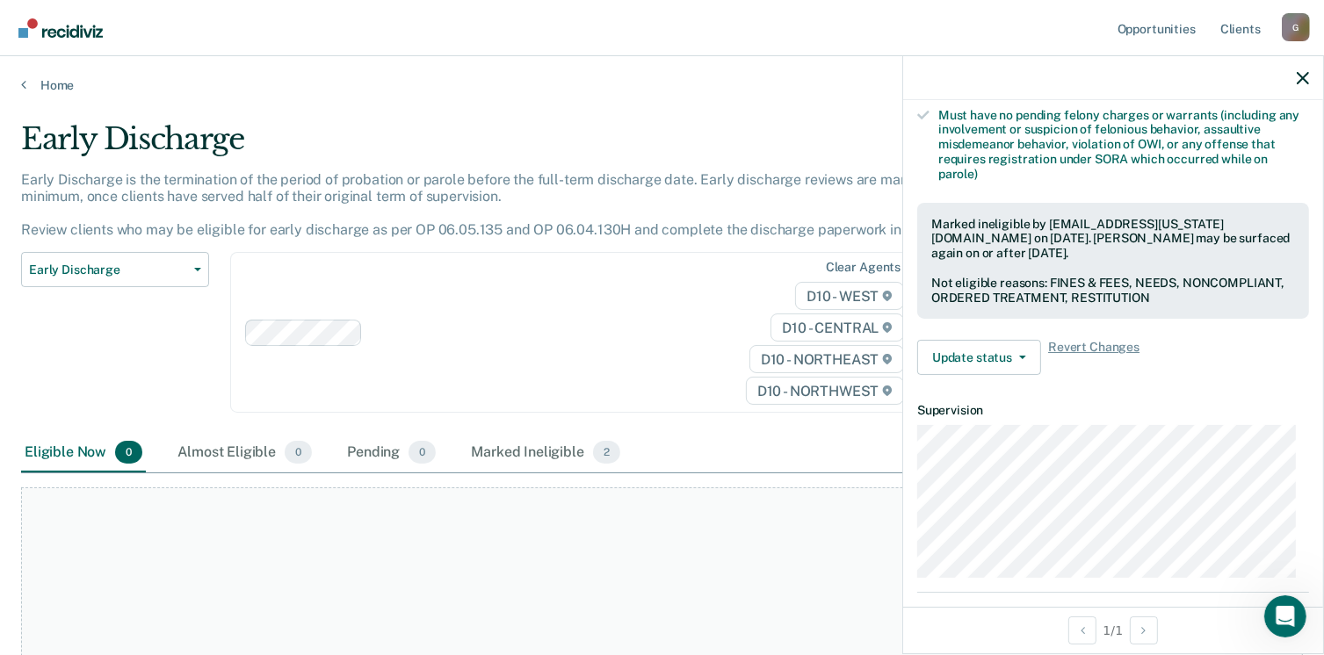
click at [1295, 76] on div at bounding box center [1113, 78] width 420 height 44
click at [1301, 76] on icon "button" at bounding box center [1302, 78] width 12 height 12
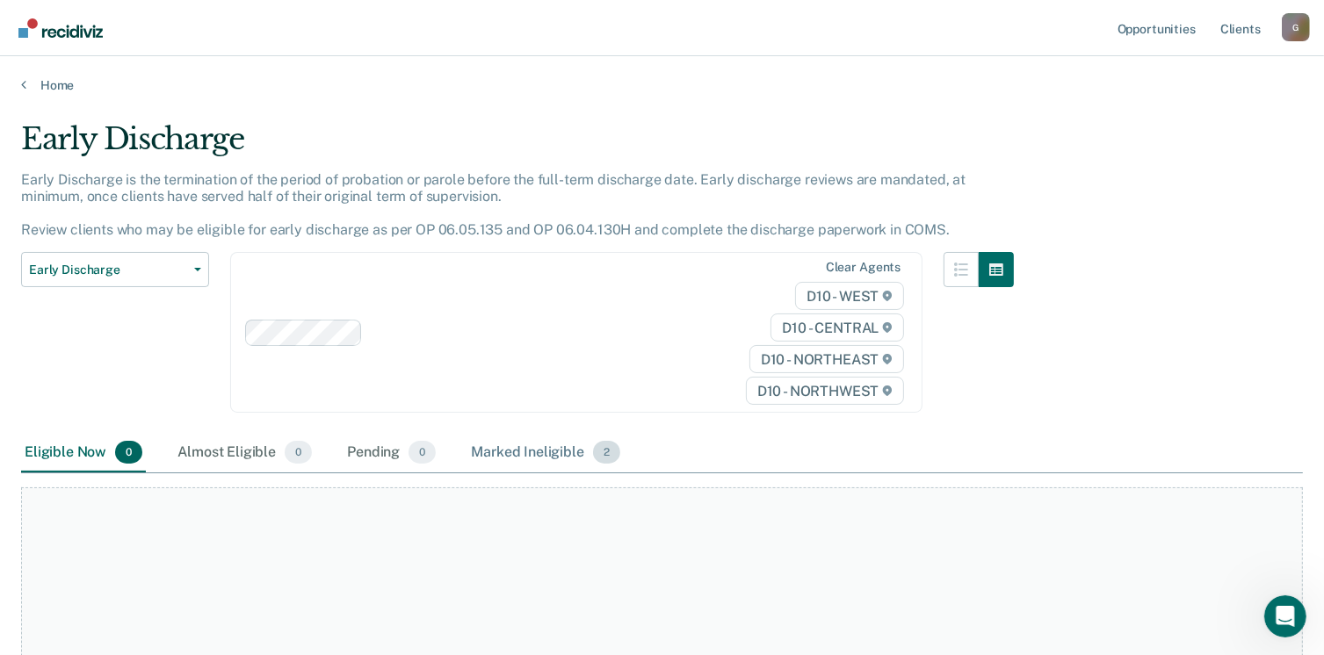
click at [543, 443] on div "Marked Ineligible 2" at bounding box center [545, 453] width 156 height 39
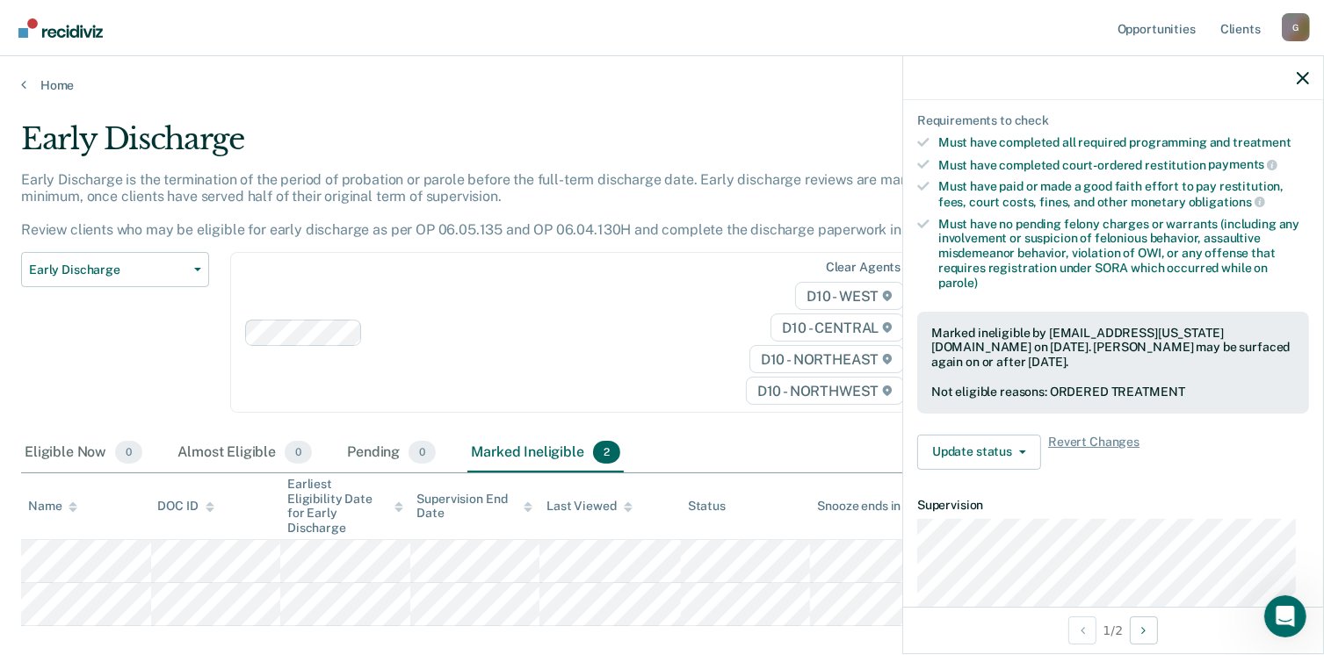
scroll to position [420, 0]
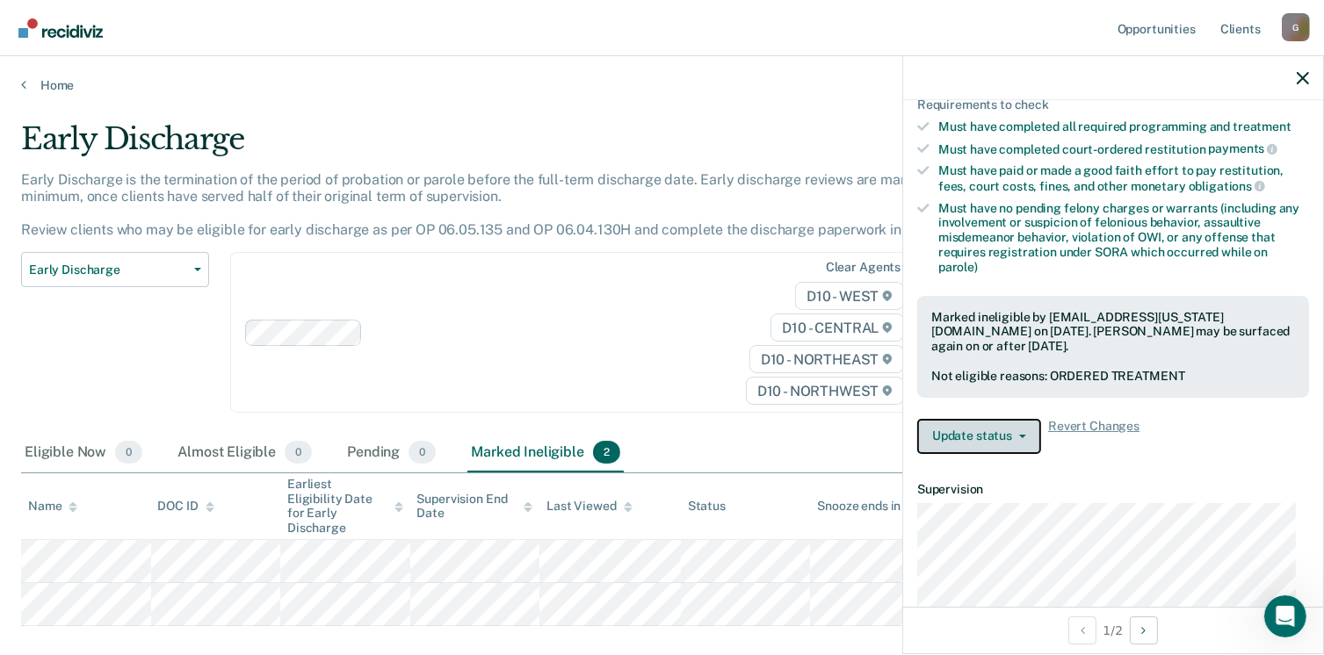
click at [1007, 436] on button "Update status" at bounding box center [979, 436] width 124 height 35
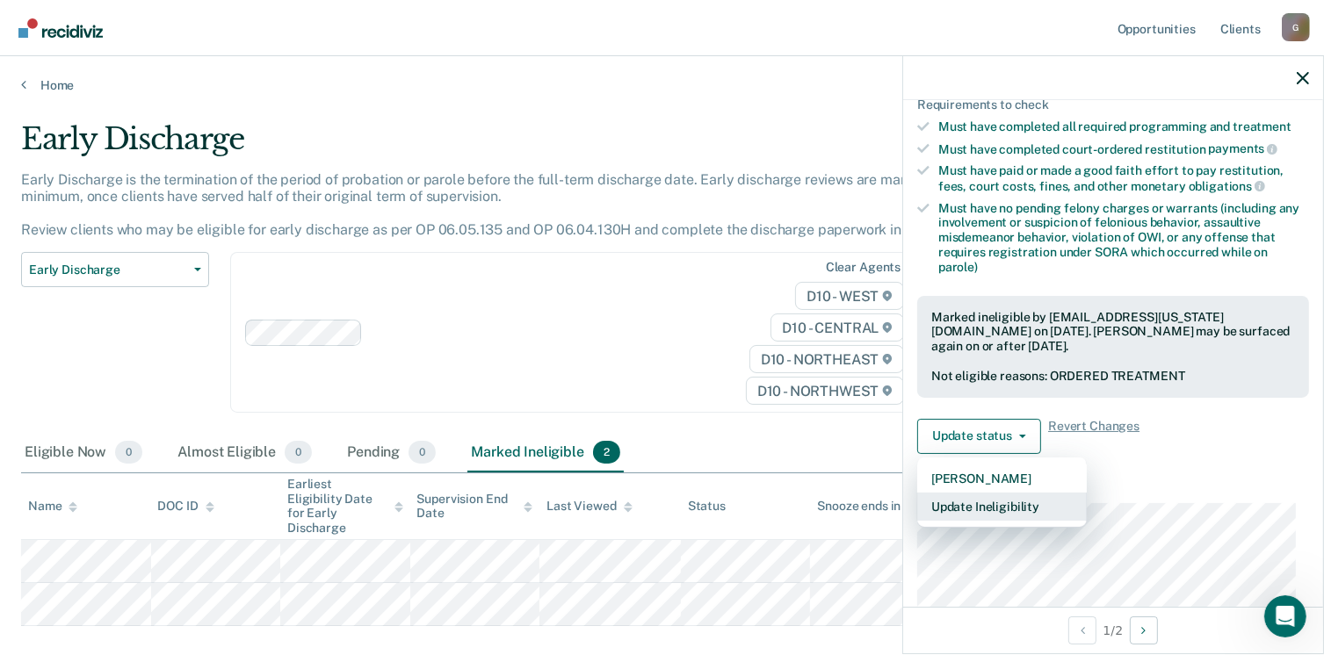
click at [1009, 501] on button "Update Ineligibility" at bounding box center [1002, 507] width 170 height 28
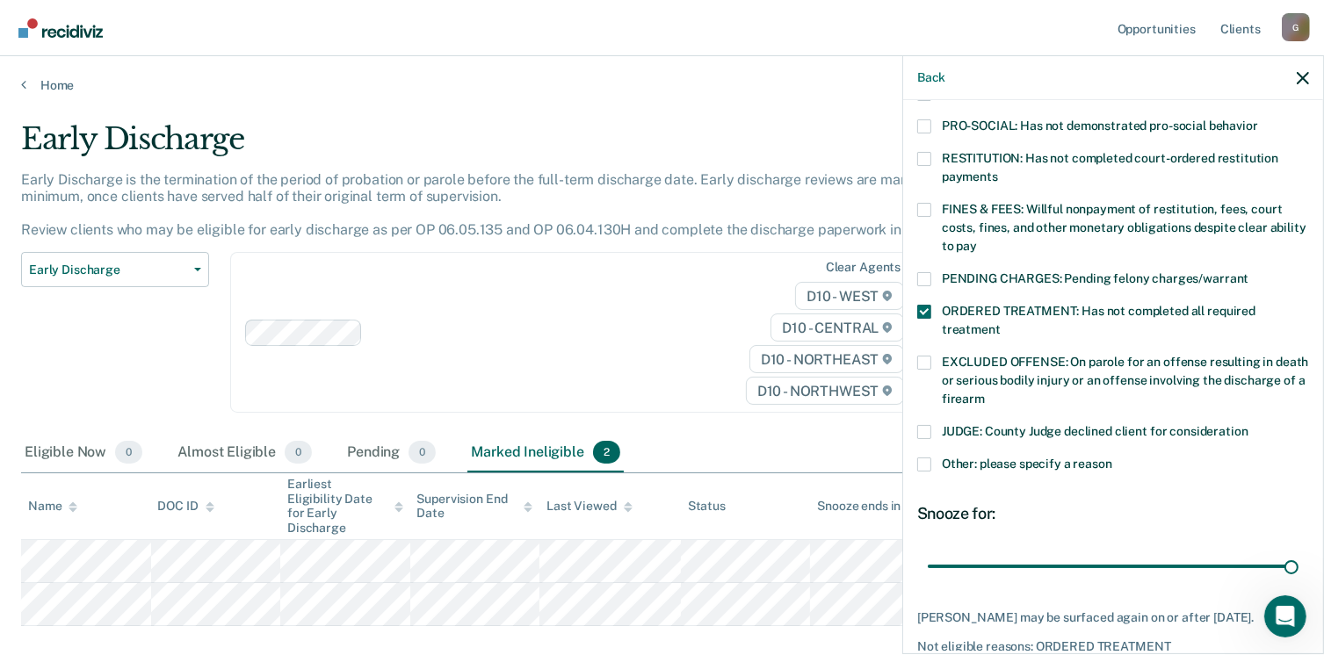
drag, startPoint x: 1042, startPoint y: 545, endPoint x: 1313, endPoint y: 482, distance: 278.5
type input "90"
click at [1298, 552] on input "range" at bounding box center [1112, 567] width 371 height 31
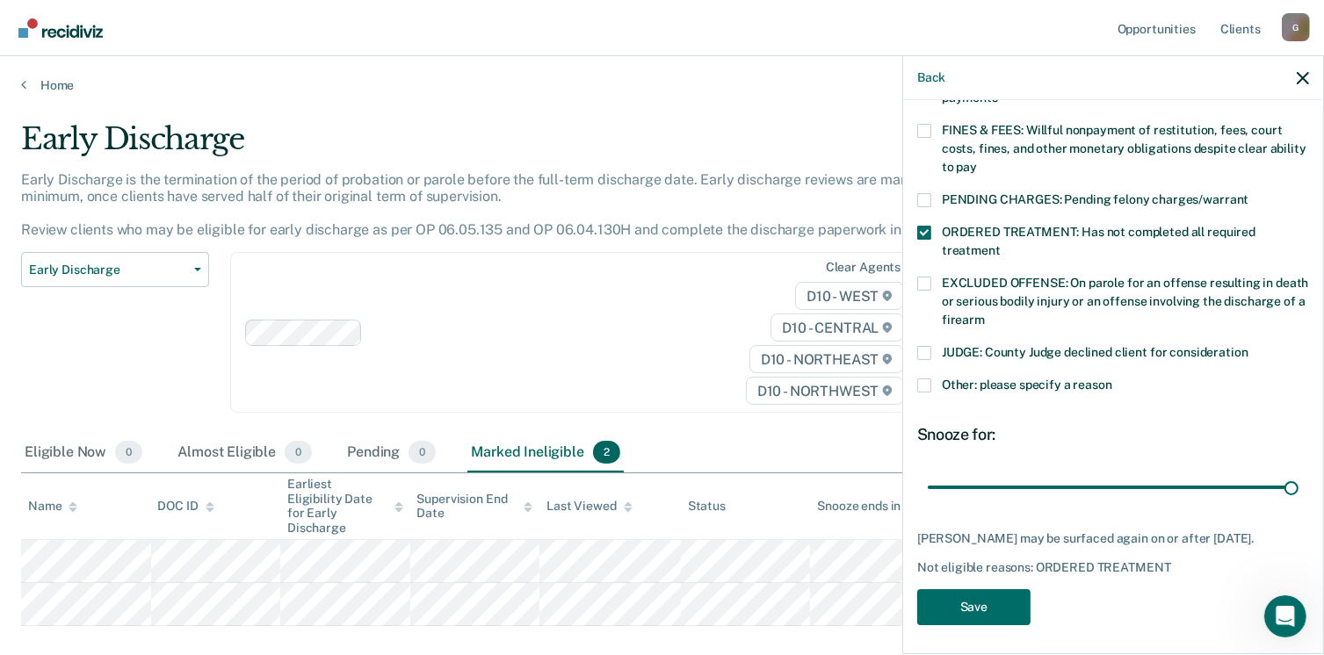
click at [920, 379] on span at bounding box center [924, 386] width 14 height 14
click at [1112, 379] on input "Other: please specify a reason" at bounding box center [1112, 379] width 0 height 0
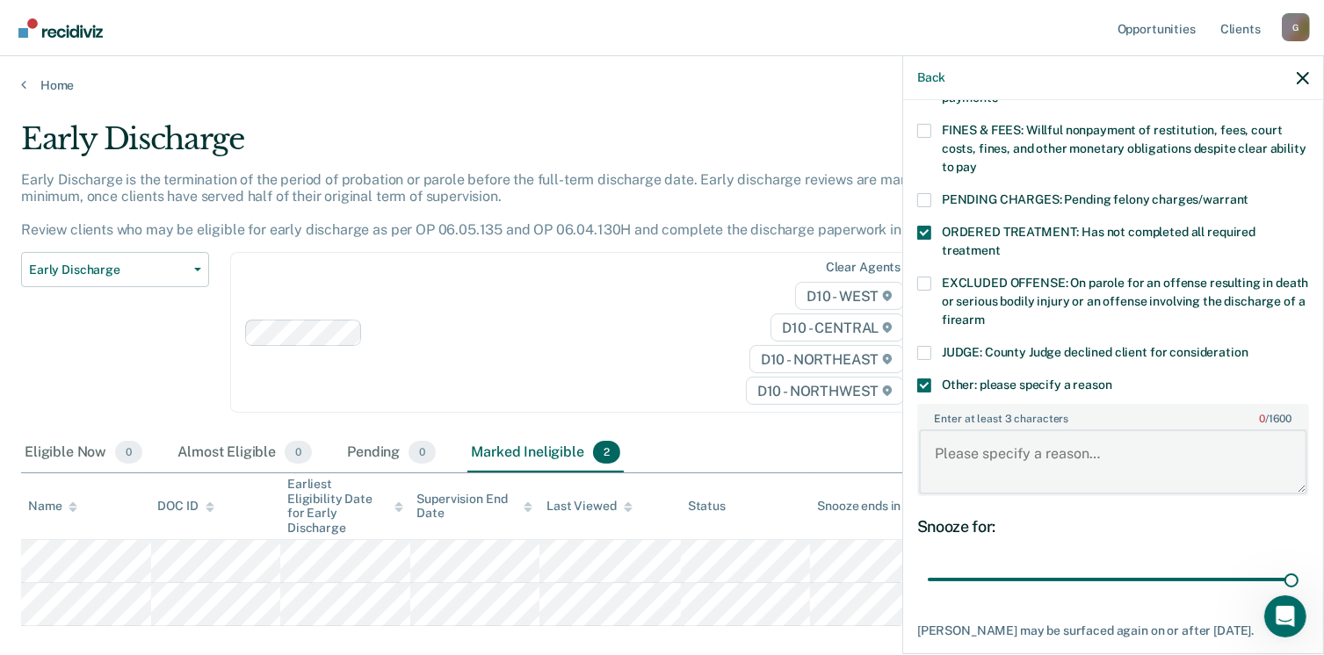
click at [963, 459] on textarea "Enter at least 3 characters 0 / 1600" at bounding box center [1113, 461] width 388 height 65
type textarea "Offender is intensive inpatient substance abuse treatment"
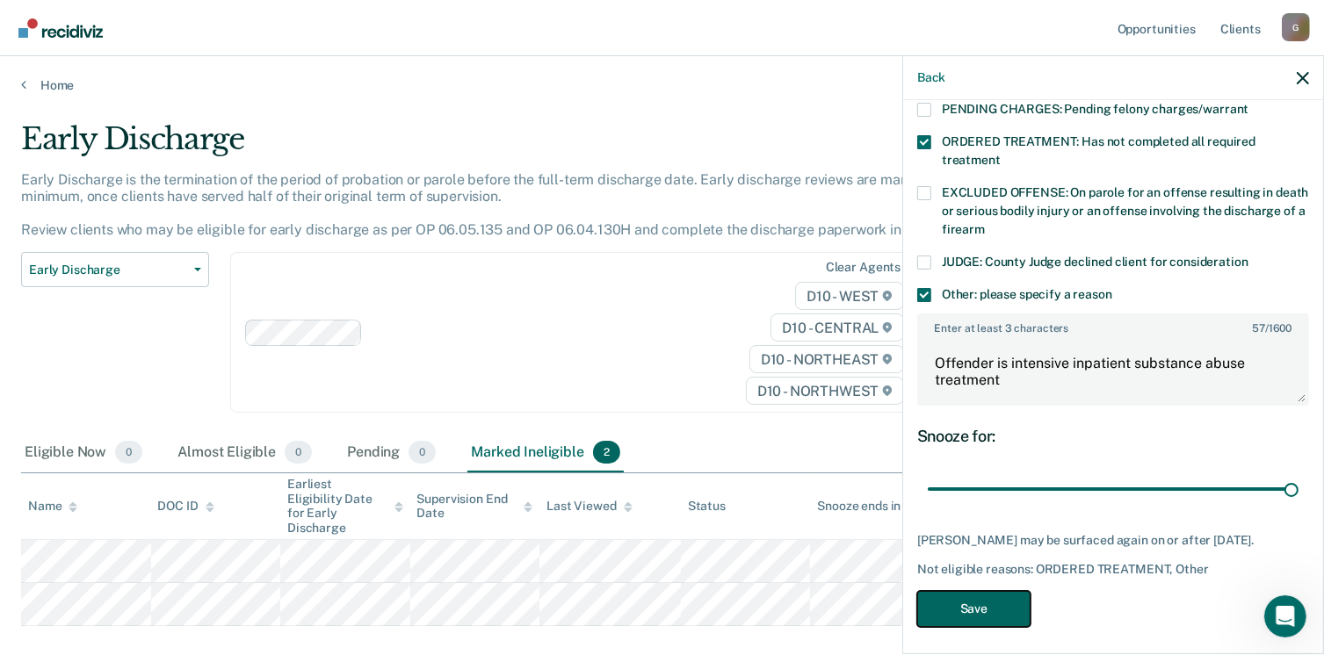
click at [1006, 591] on button "Save" at bounding box center [973, 609] width 113 height 36
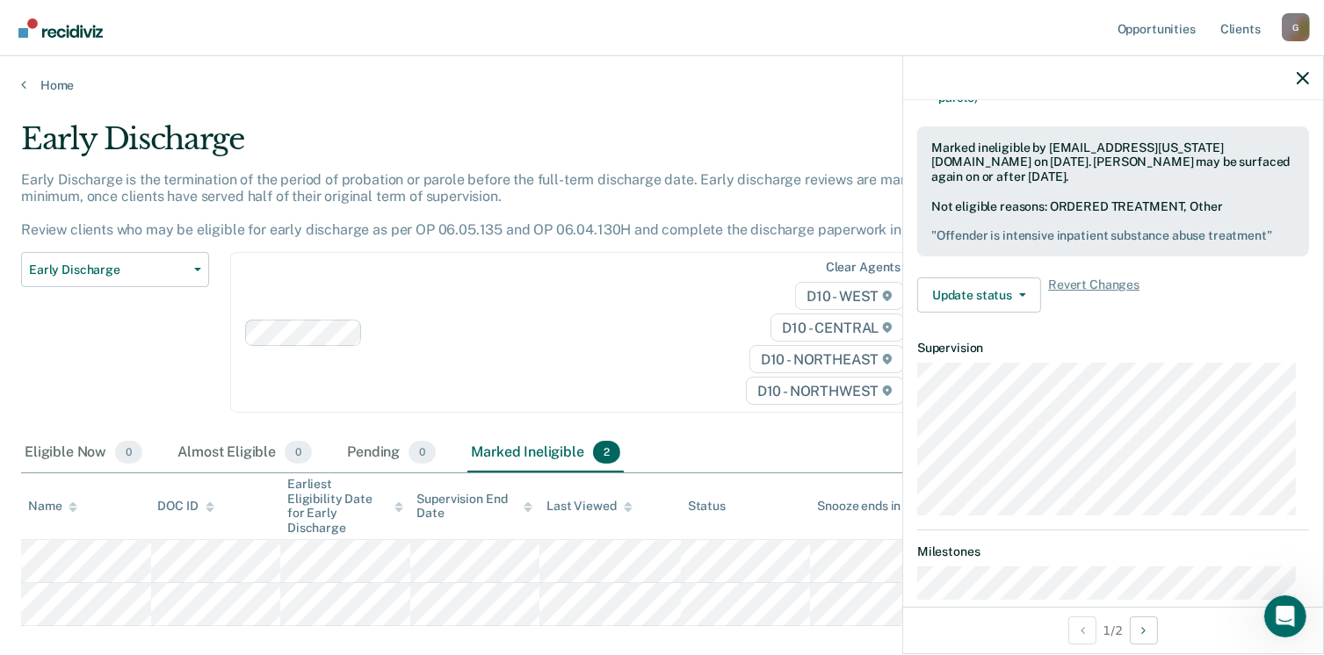
click at [1310, 80] on div at bounding box center [1113, 78] width 420 height 44
click at [1303, 81] on icon "button" at bounding box center [1302, 78] width 12 height 12
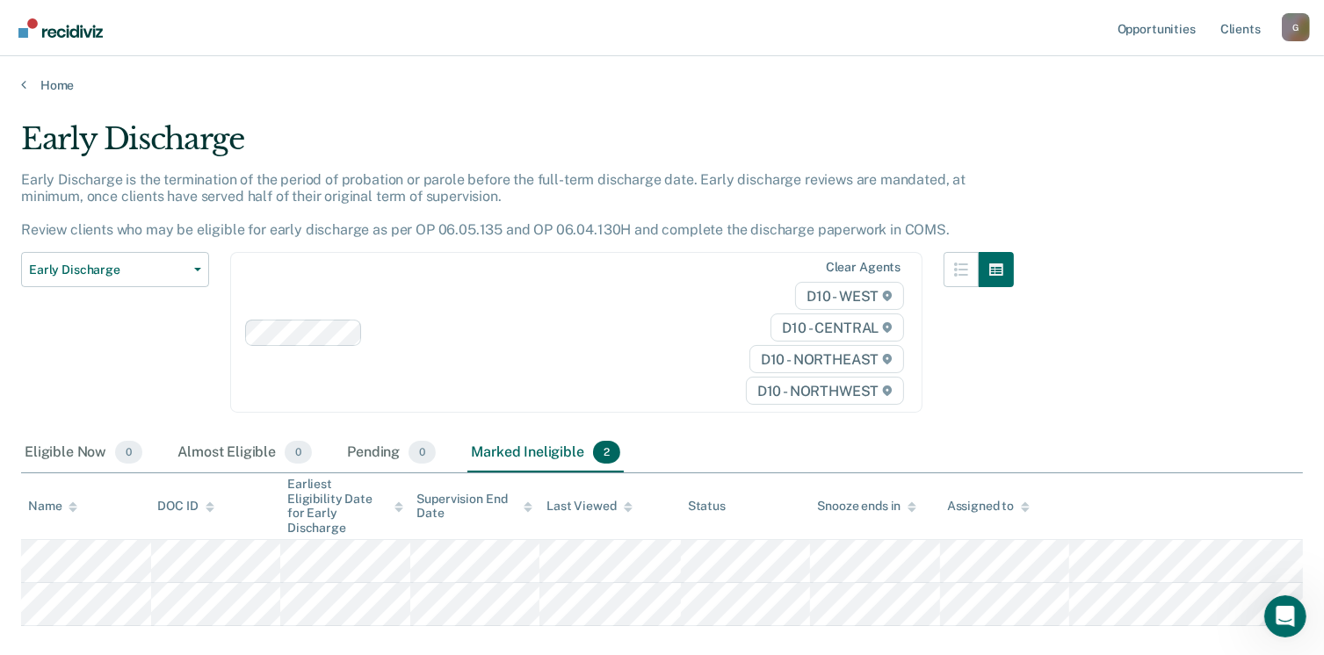
click at [62, 93] on main "Early Discharge Early Discharge is the termination of the period of probation o…" at bounding box center [662, 420] width 1324 height 654
click at [60, 90] on link "Home" at bounding box center [661, 85] width 1281 height 16
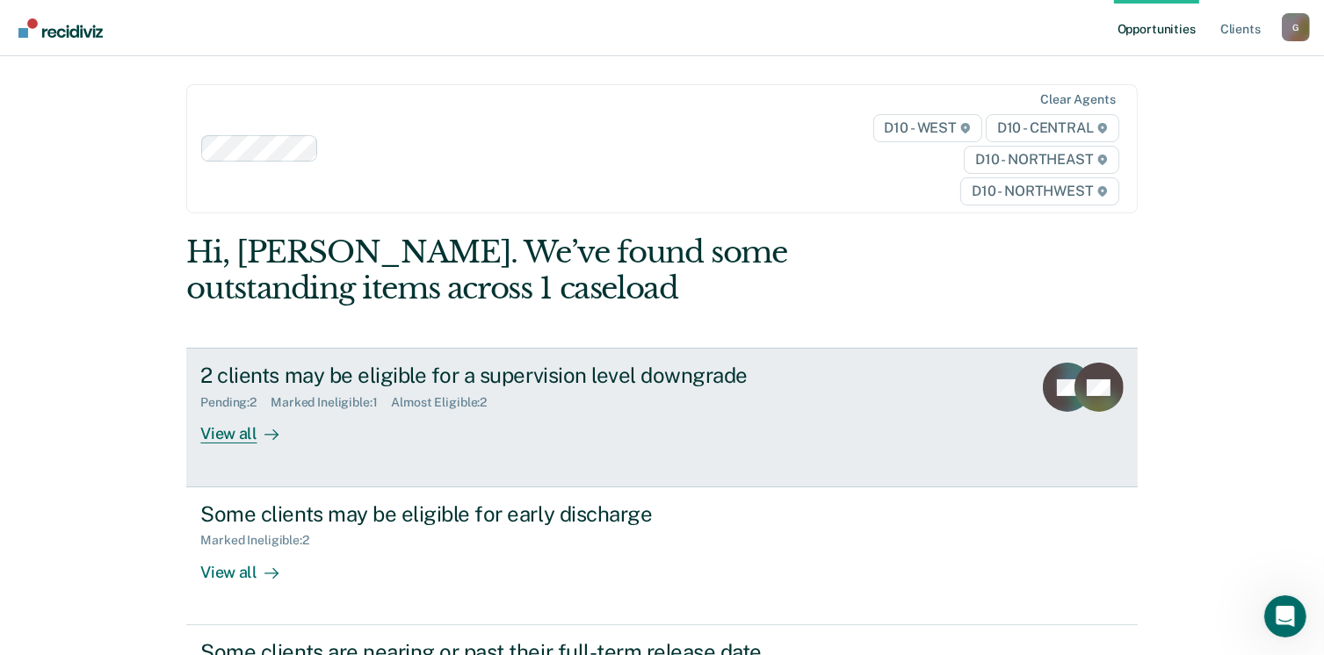
click at [225, 451] on link "2 clients may be eligible for a supervision level downgrade Pending : 2 Marked …" at bounding box center [661, 417] width 950 height 139
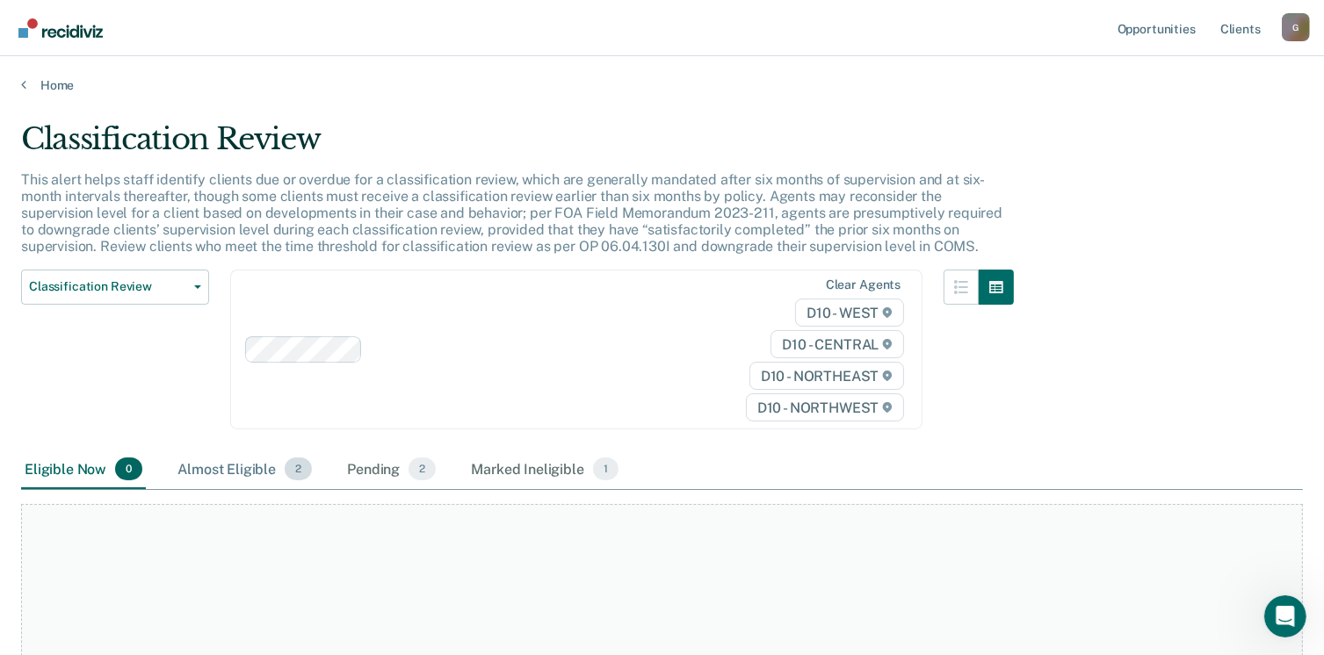
click at [266, 464] on div "Almost Eligible 2" at bounding box center [244, 470] width 141 height 39
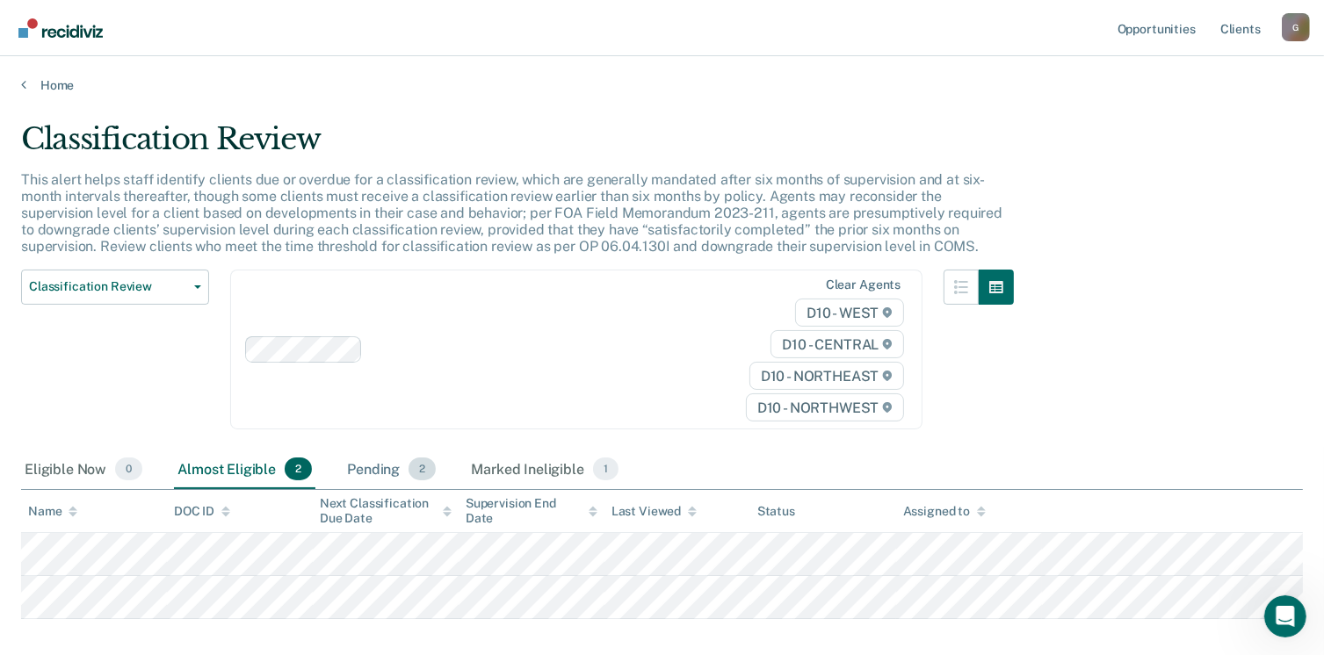
click at [395, 465] on div "Pending 2" at bounding box center [391, 470] width 96 height 39
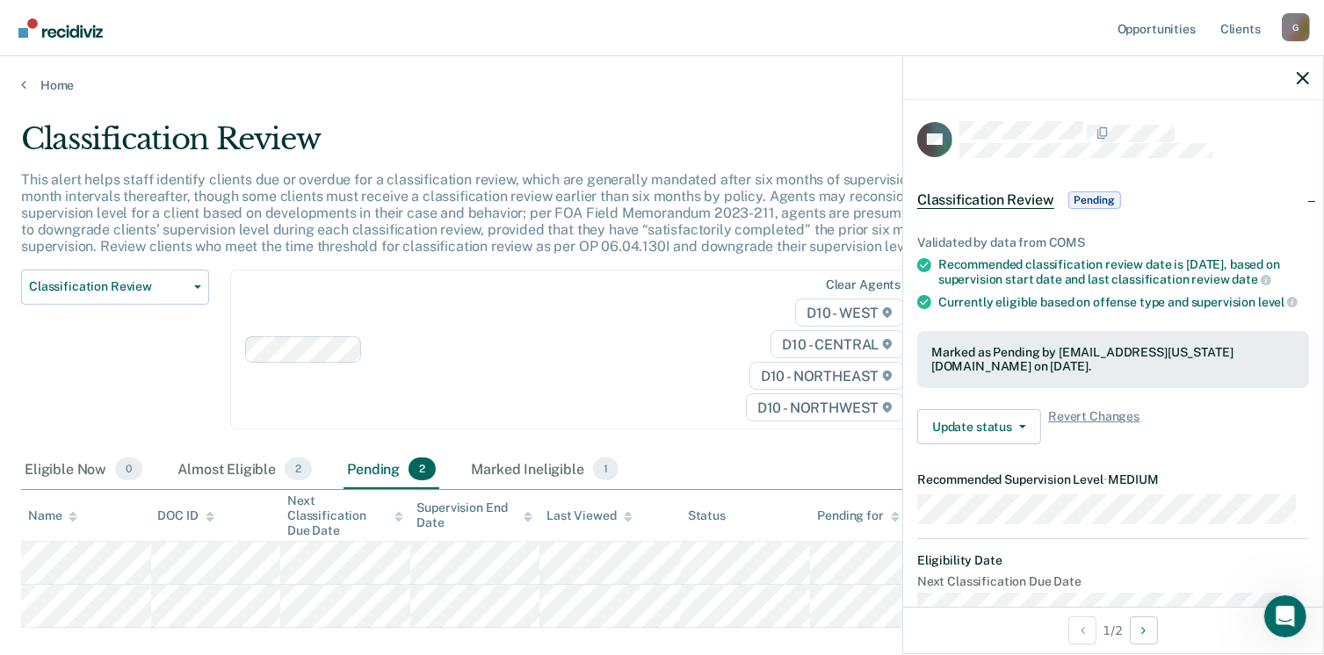
click at [997, 191] on span "Classification Review" at bounding box center [985, 200] width 137 height 18
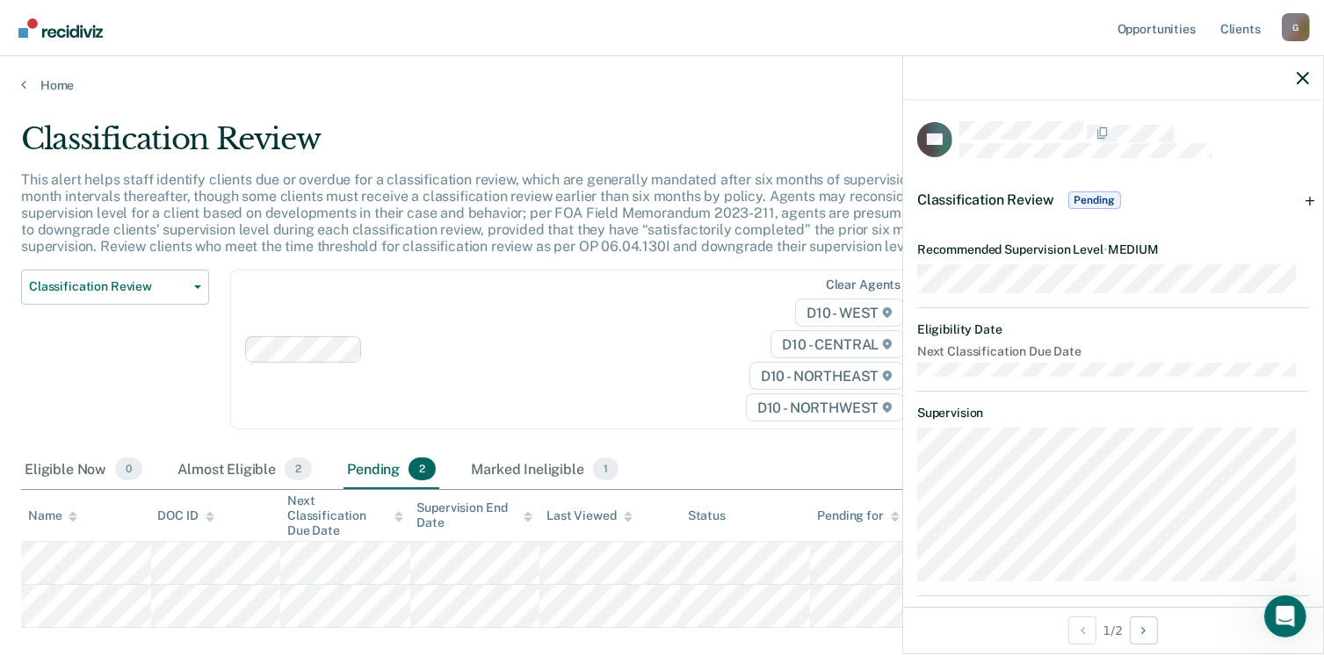
click at [997, 191] on span "Classification Review" at bounding box center [985, 199] width 137 height 17
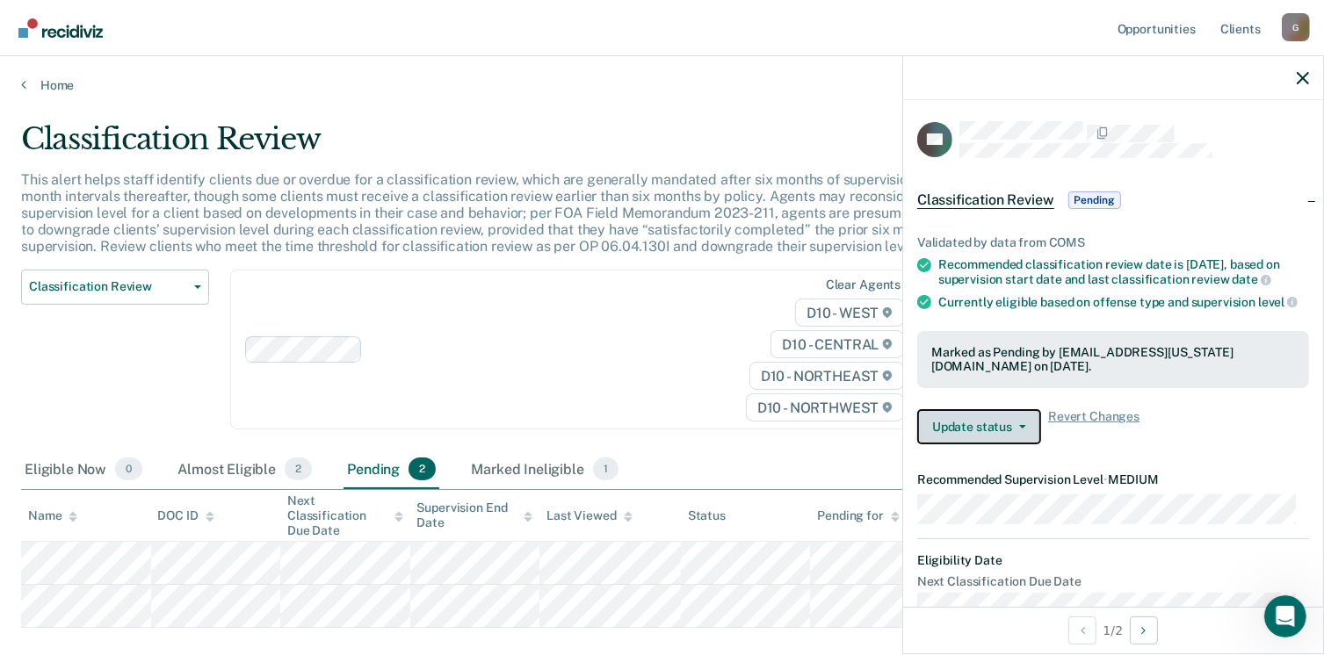
click at [991, 444] on button "Update status" at bounding box center [979, 426] width 124 height 35
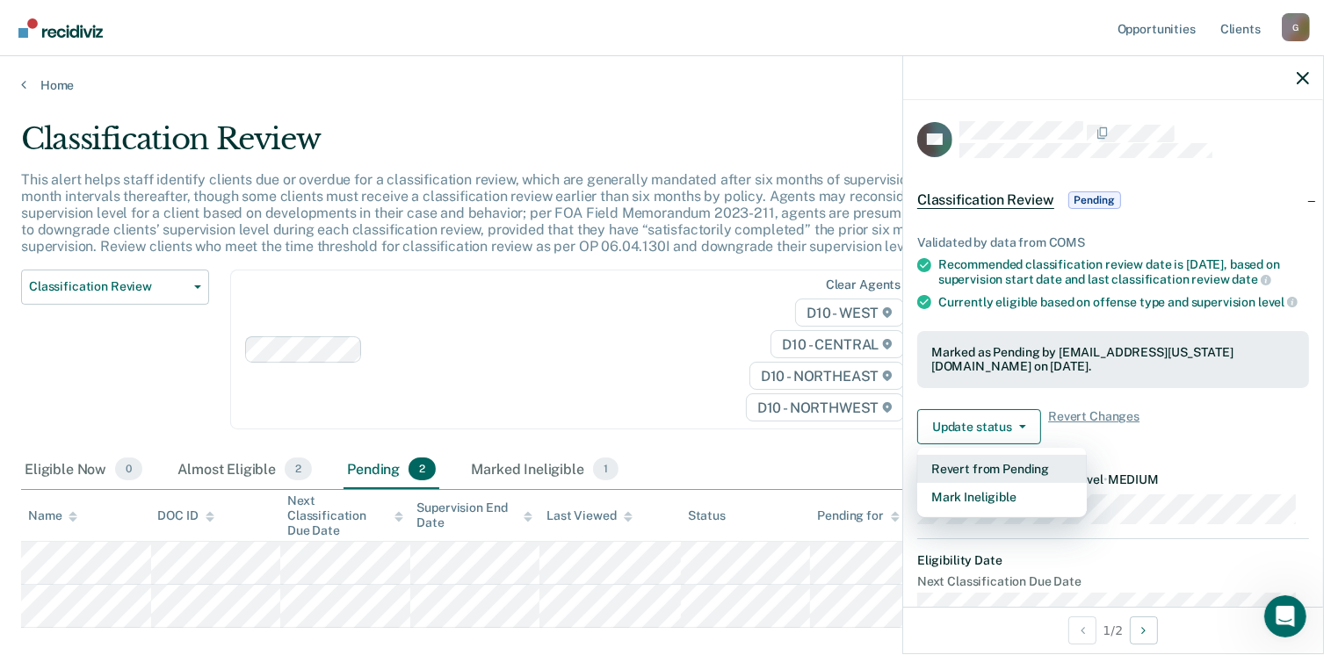
drag, startPoint x: 1036, startPoint y: 487, endPoint x: 1313, endPoint y: 351, distance: 307.9
click at [1313, 351] on div "RF Classification Review Pending Validated by data from COMS Recommended classi…" at bounding box center [1113, 353] width 420 height 507
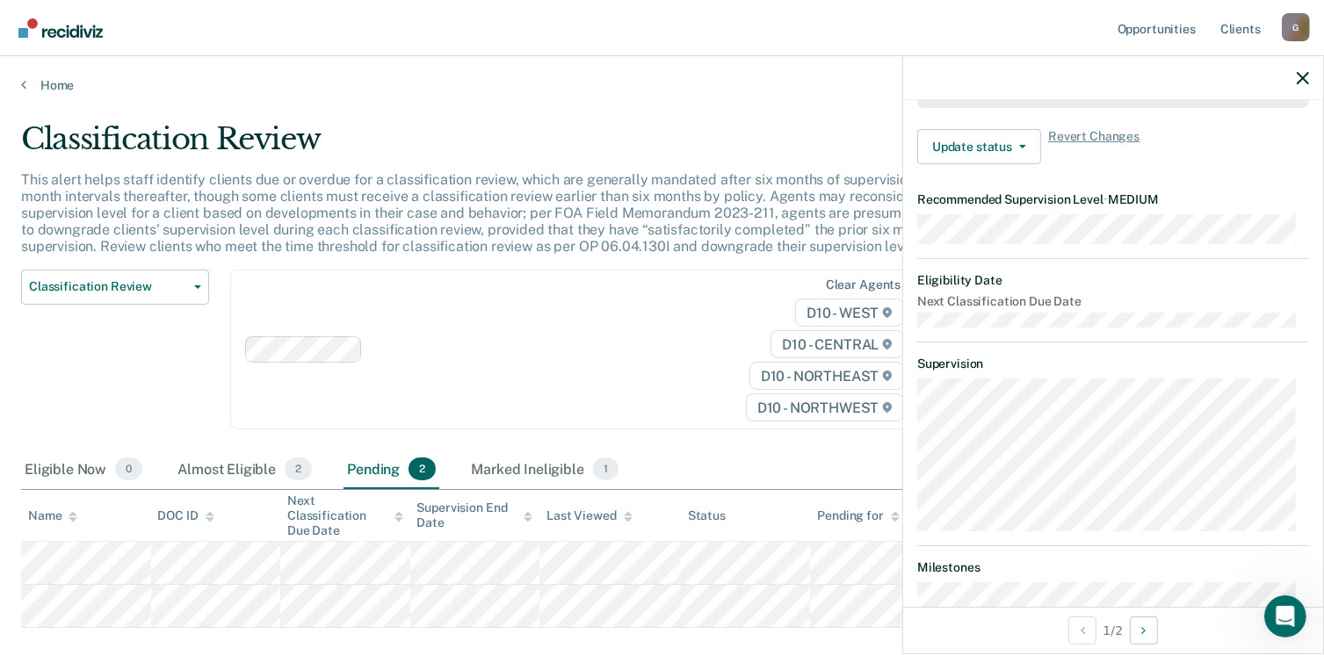
scroll to position [116, 0]
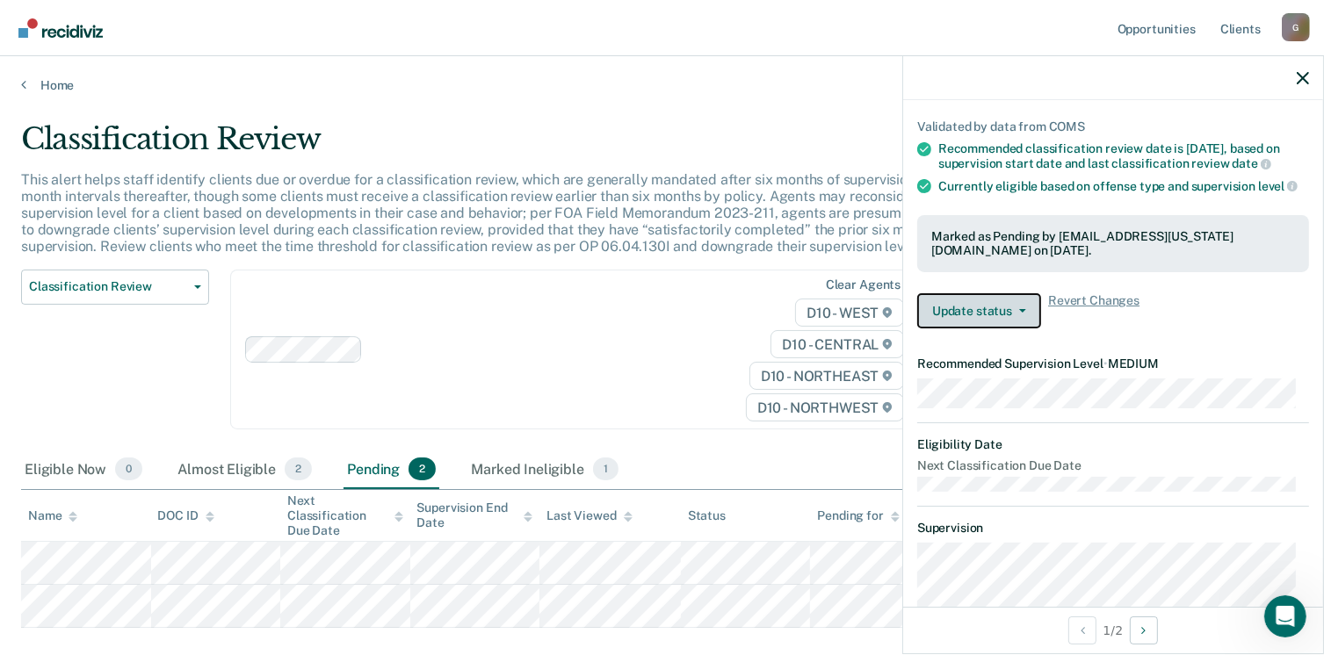
click at [1013, 313] on span "button" at bounding box center [1019, 311] width 14 height 4
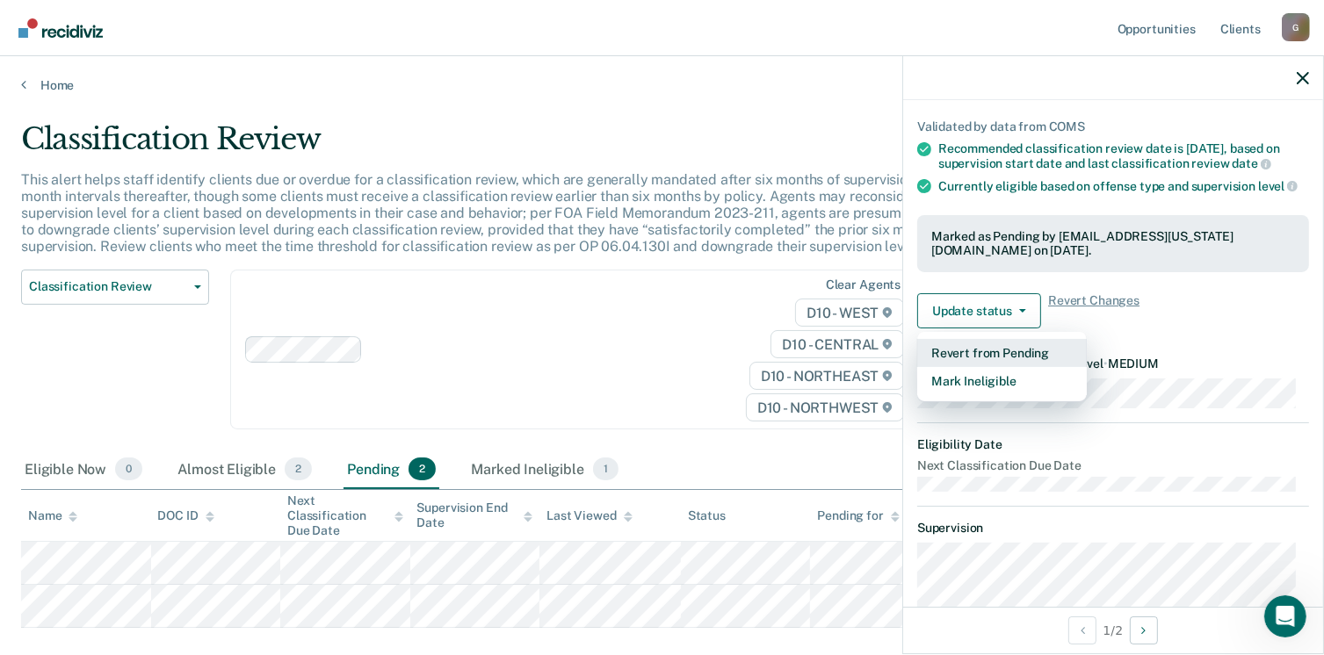
click at [994, 367] on button "Revert from Pending" at bounding box center [1002, 353] width 170 height 28
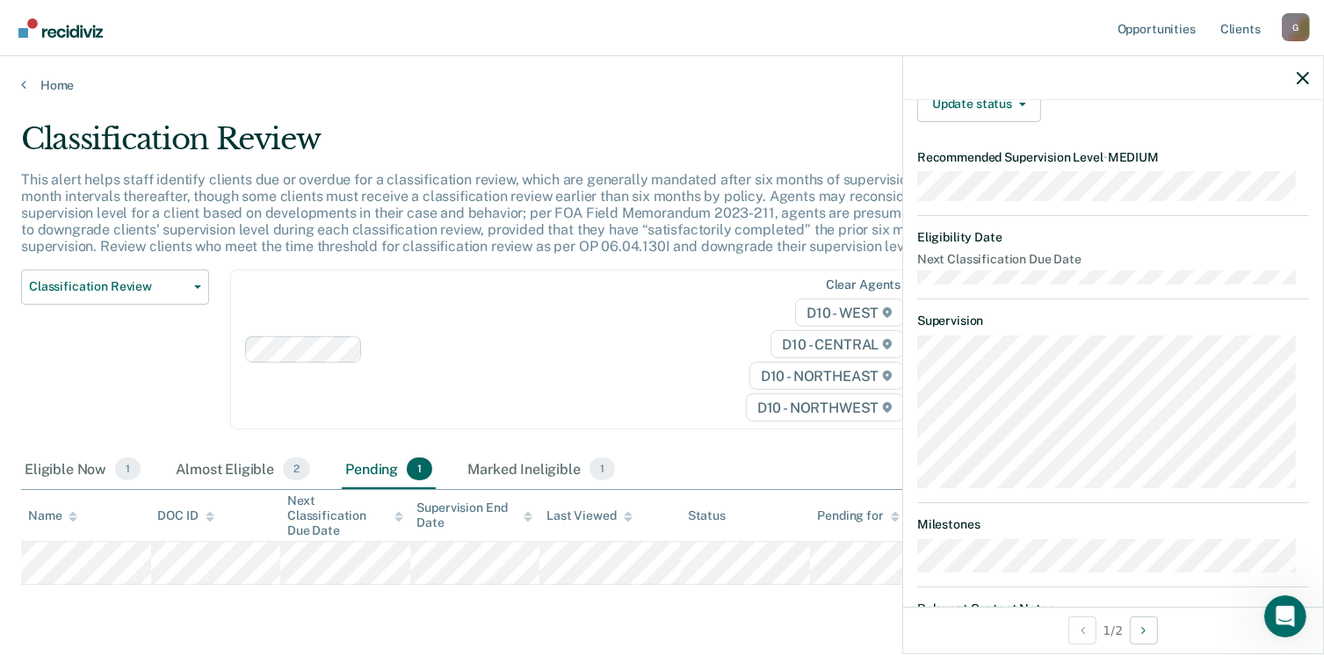
scroll to position [328, 0]
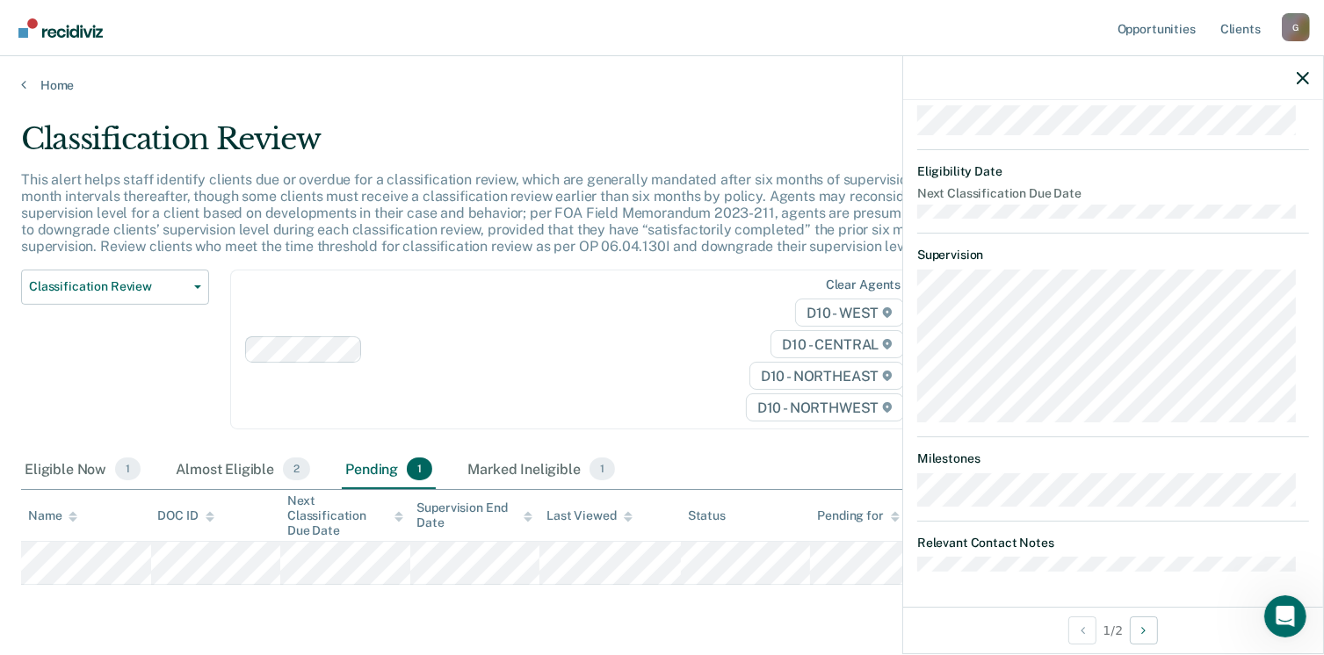
click at [199, 588] on div "Classification Review This alert helps staff identify clients due or overdue fo…" at bounding box center [661, 378] width 1281 height 515
click at [235, 447] on div "Classification Review Classification Review Early Discharge Minimum Telephone R…" at bounding box center [517, 361] width 992 height 182
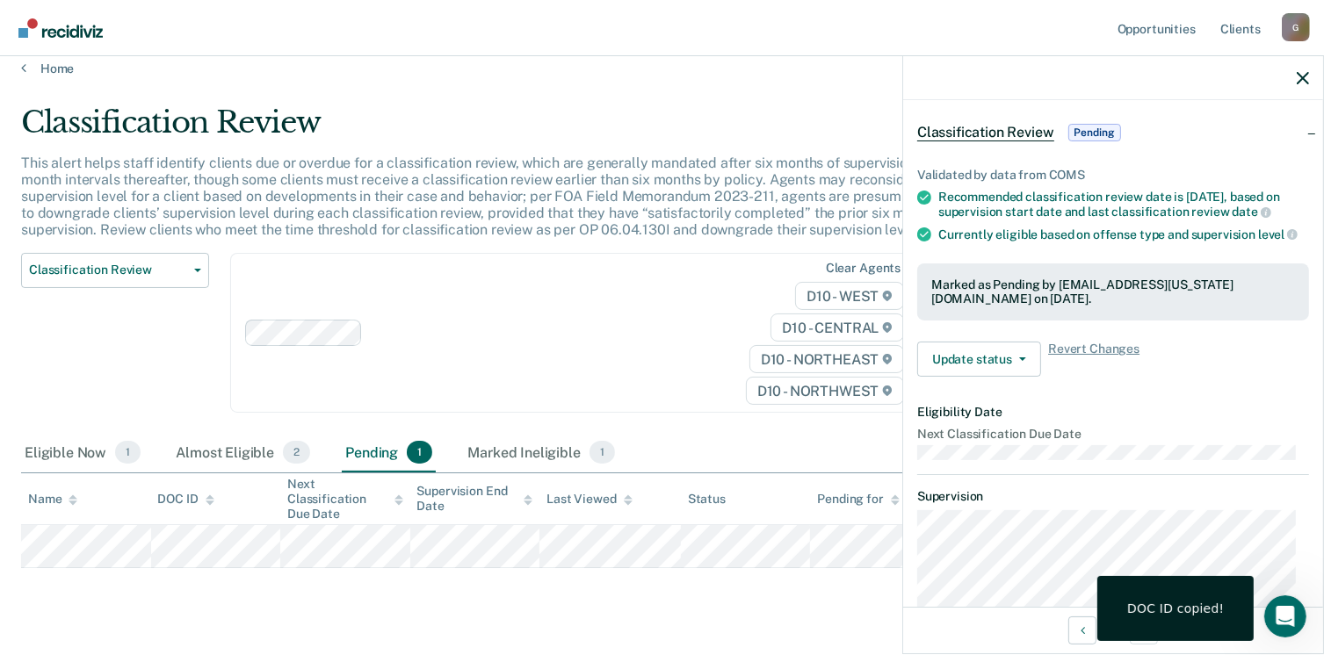
scroll to position [0, 0]
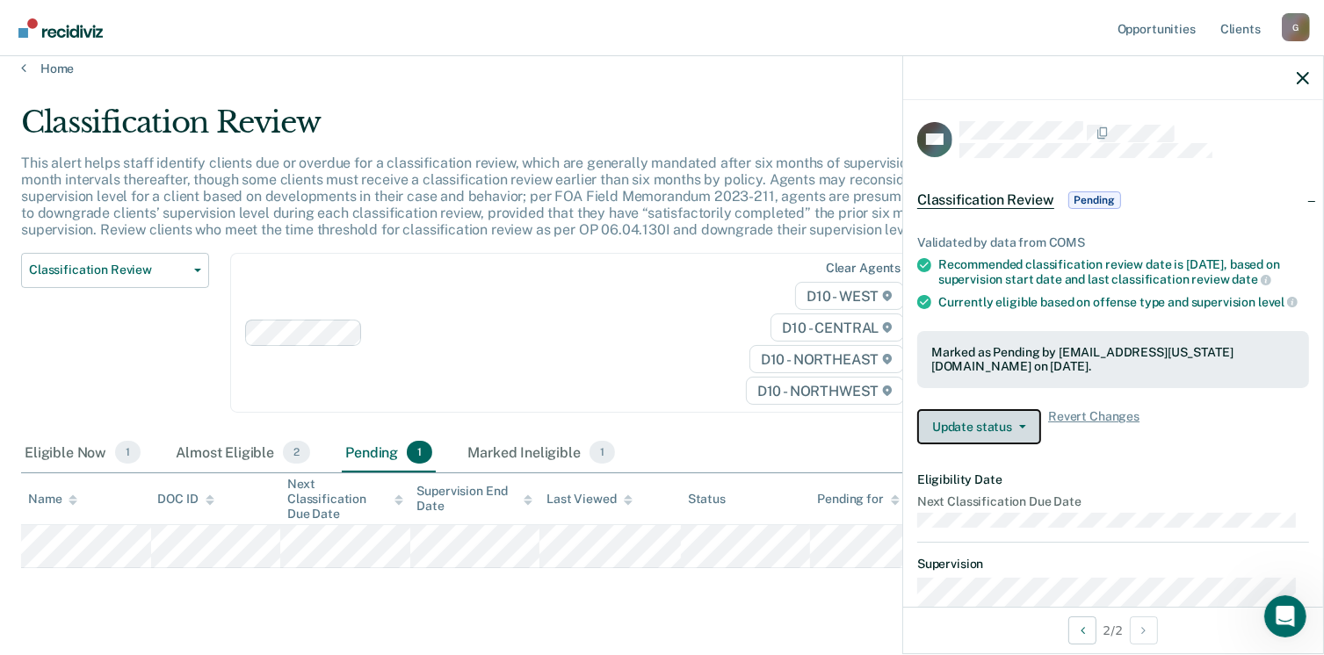
click at [1004, 431] on button "Update status" at bounding box center [979, 426] width 124 height 35
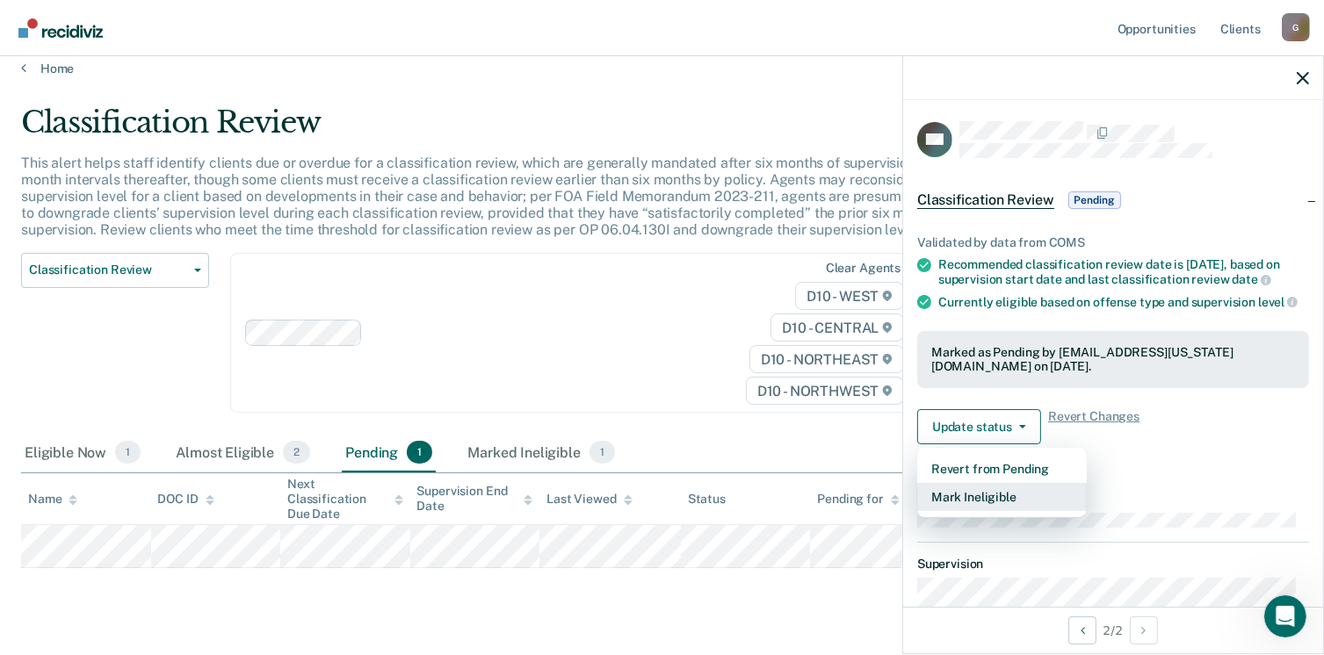
click at [1014, 511] on button "Mark Ineligible" at bounding box center [1002, 497] width 170 height 28
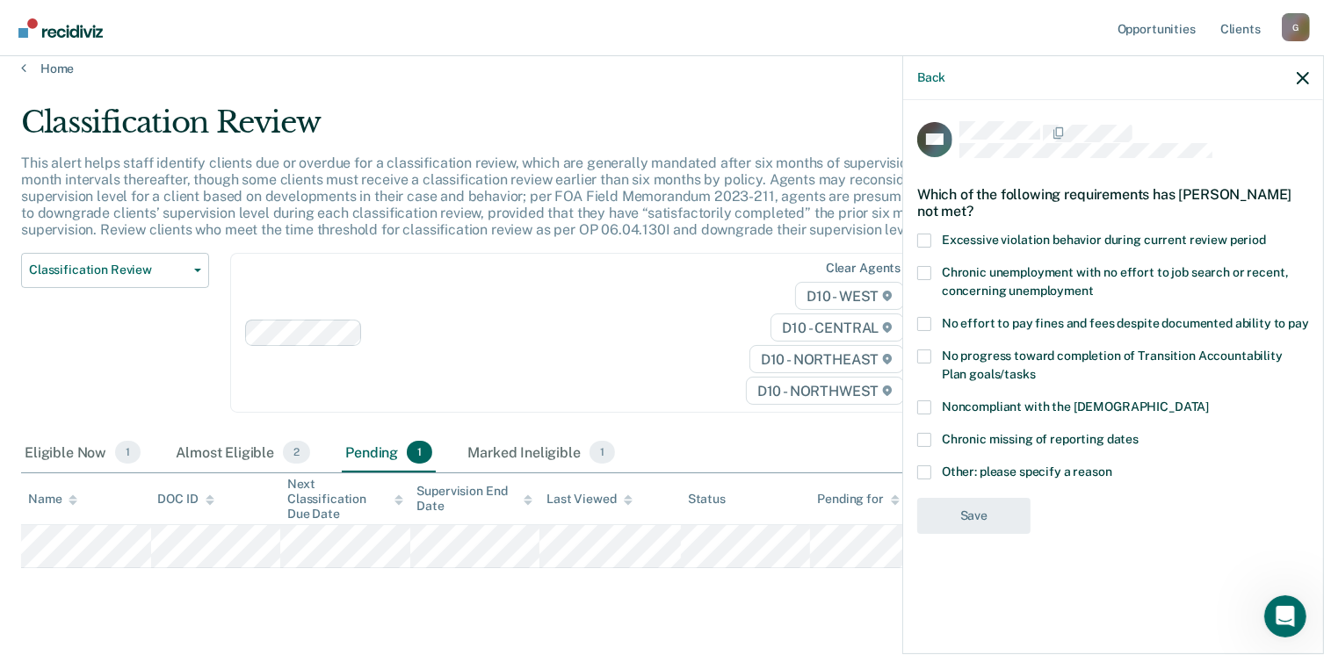
click at [922, 472] on span at bounding box center [924, 472] width 14 height 14
click at [1112, 465] on input "Other: please specify a reason" at bounding box center [1112, 465] width 0 height 0
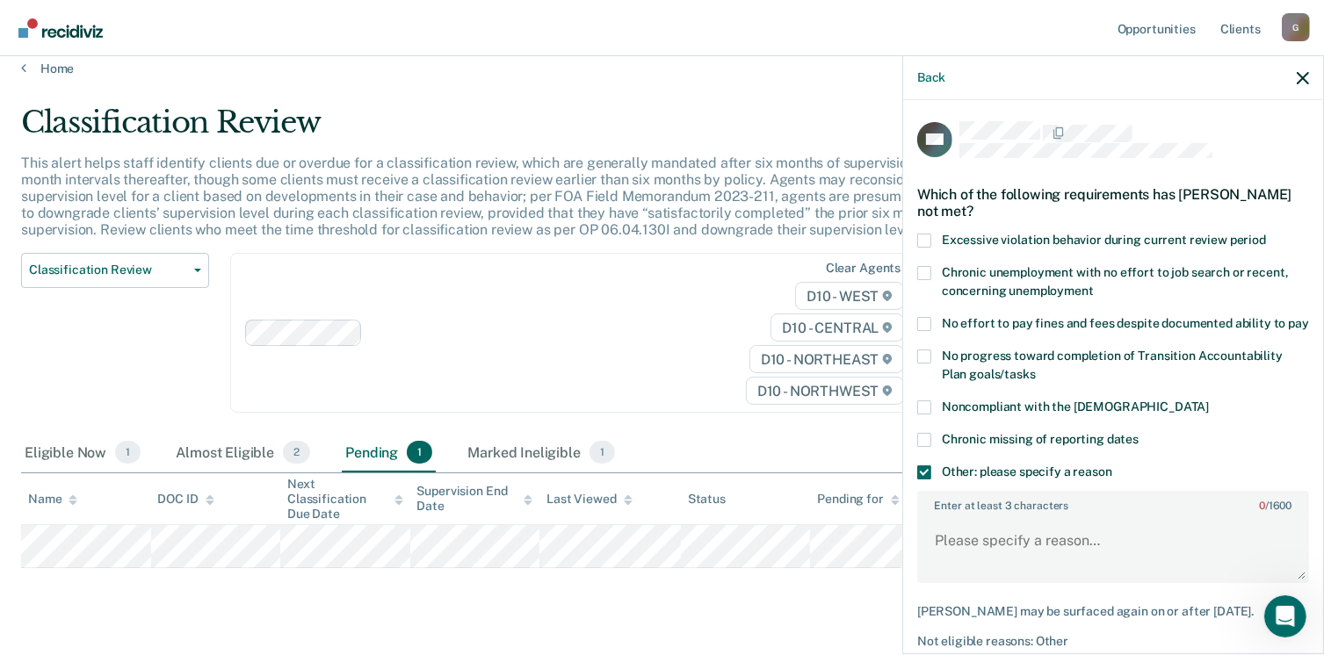
click at [935, 512] on label "Enter at least 3 characters 0 / 1600" at bounding box center [1113, 502] width 388 height 19
click at [935, 523] on textarea "Enter at least 3 characters 0 / 1600" at bounding box center [1113, 548] width 388 height 65
click at [941, 556] on textarea "Enter at least 3 characters 0 / 1600" at bounding box center [1113, 548] width 388 height 65
type textarea "Offender Supervision is appropriate for location of housing, Status in the comm…"
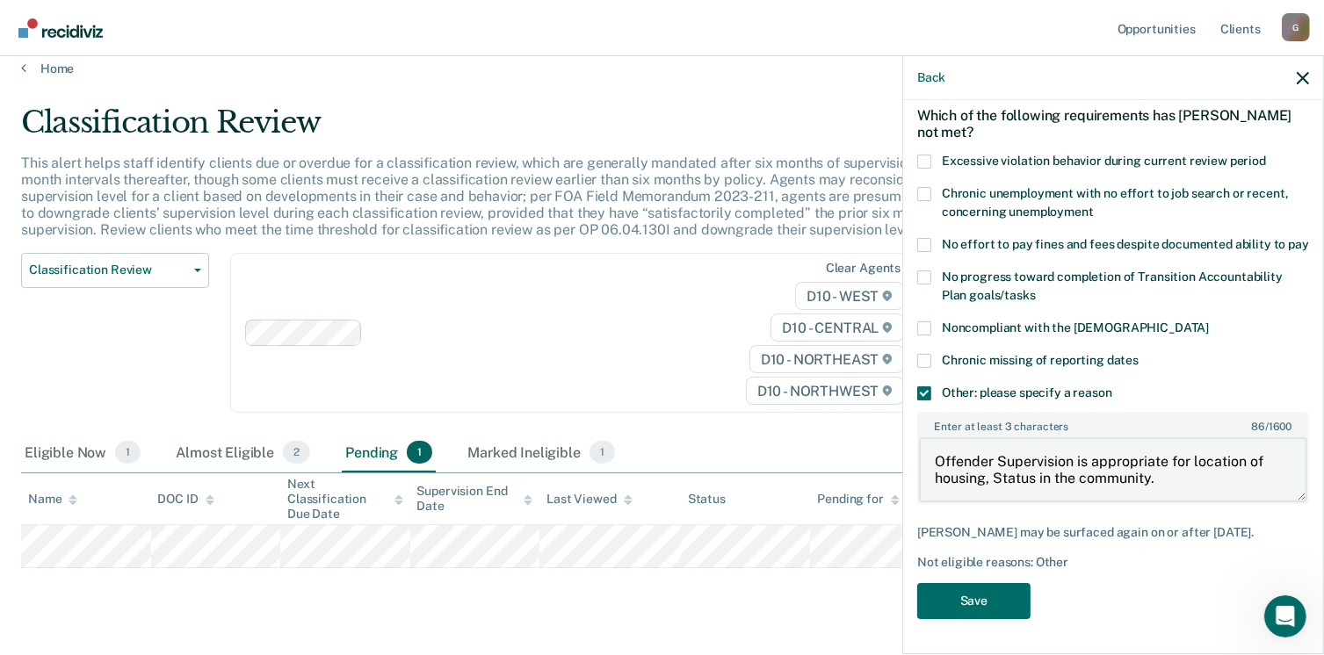
click at [1163, 482] on textarea "Offender Supervision is appropriate for location of housing, Status in the comm…" at bounding box center [1113, 469] width 388 height 65
click at [987, 620] on div "GC Which of the following requirements has [PERSON_NAME] not met? Excessive vio…" at bounding box center [1113, 336] width 392 height 588
click at [983, 615] on button "Save" at bounding box center [973, 601] width 113 height 36
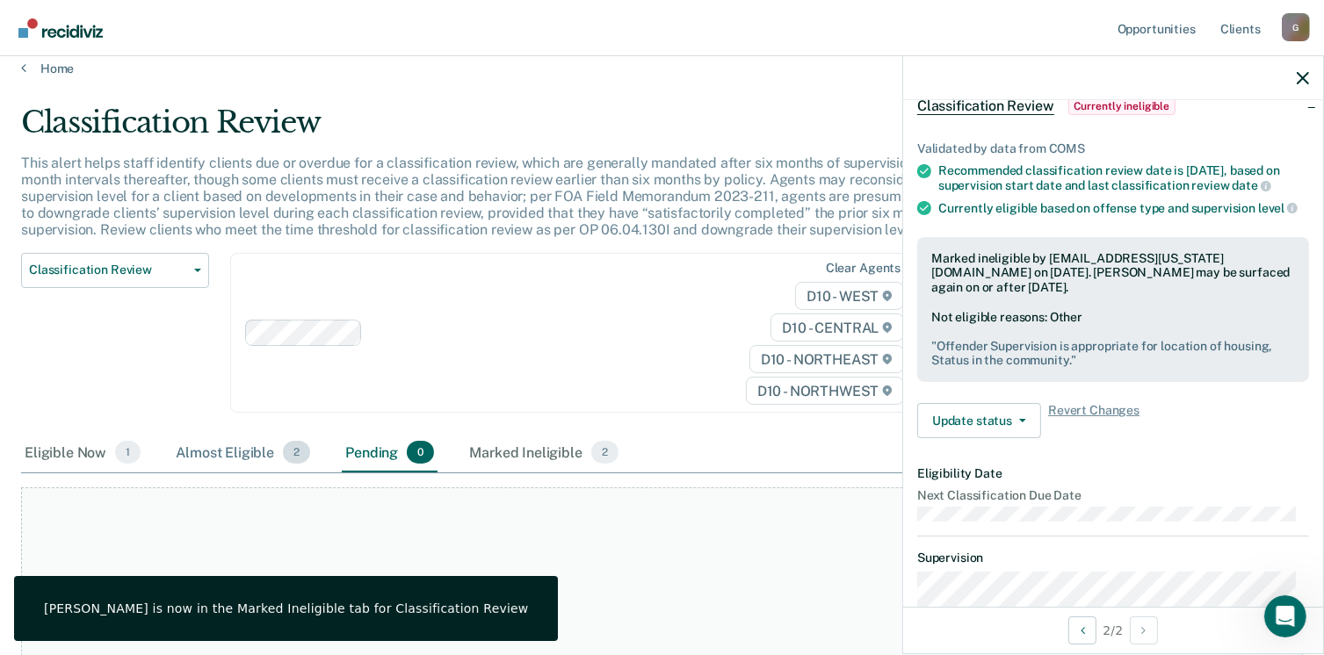
click at [225, 457] on div "Almost Eligible 2" at bounding box center [242, 453] width 141 height 39
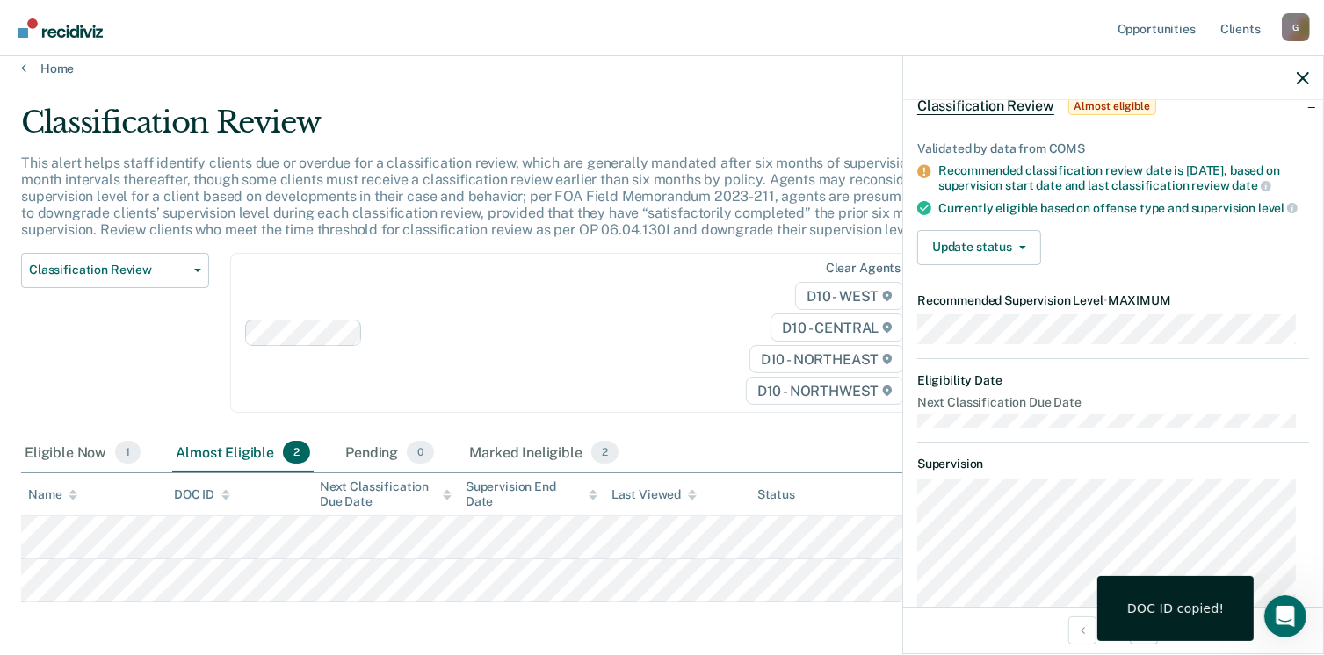
scroll to position [0, 0]
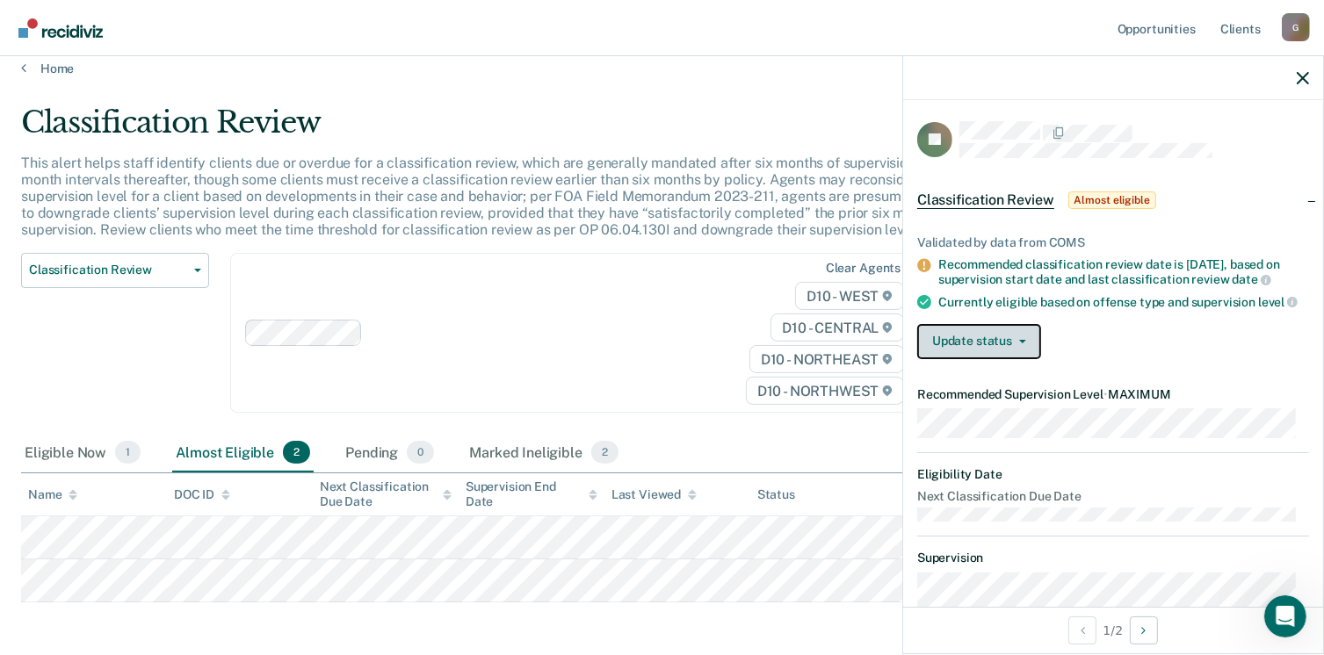
click at [1036, 350] on button "Update status" at bounding box center [979, 341] width 124 height 35
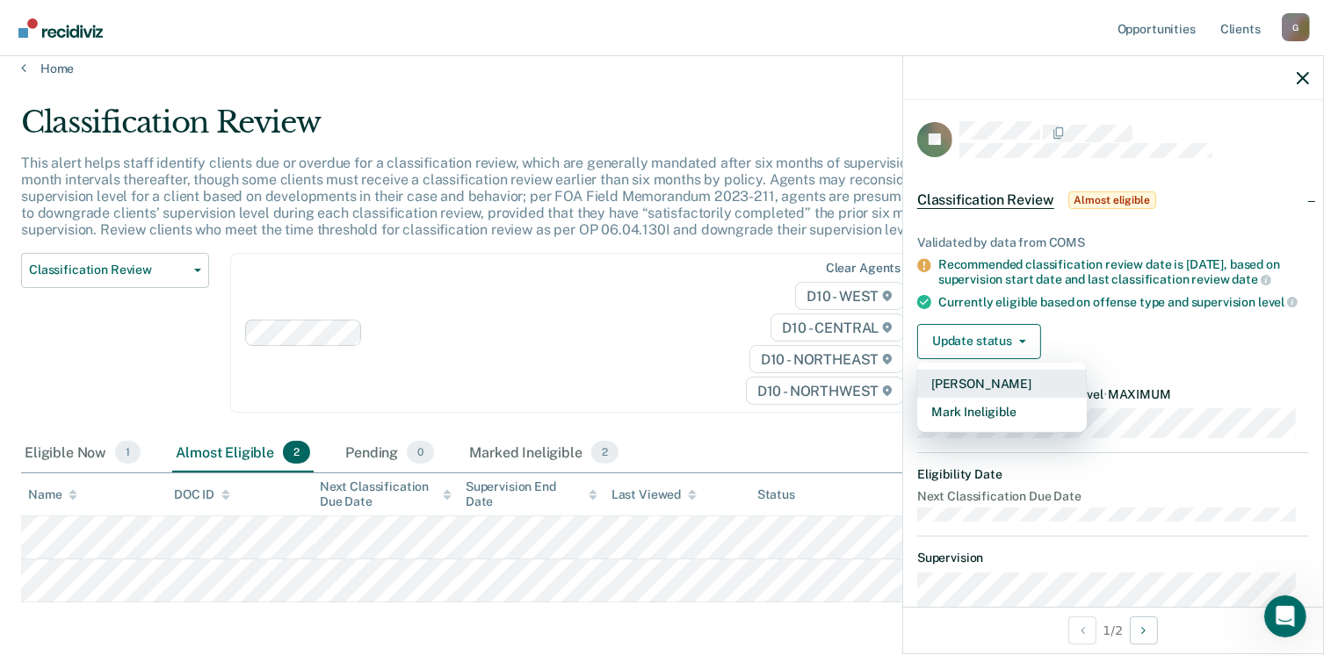
click at [998, 390] on button "[PERSON_NAME]" at bounding box center [1002, 384] width 170 height 28
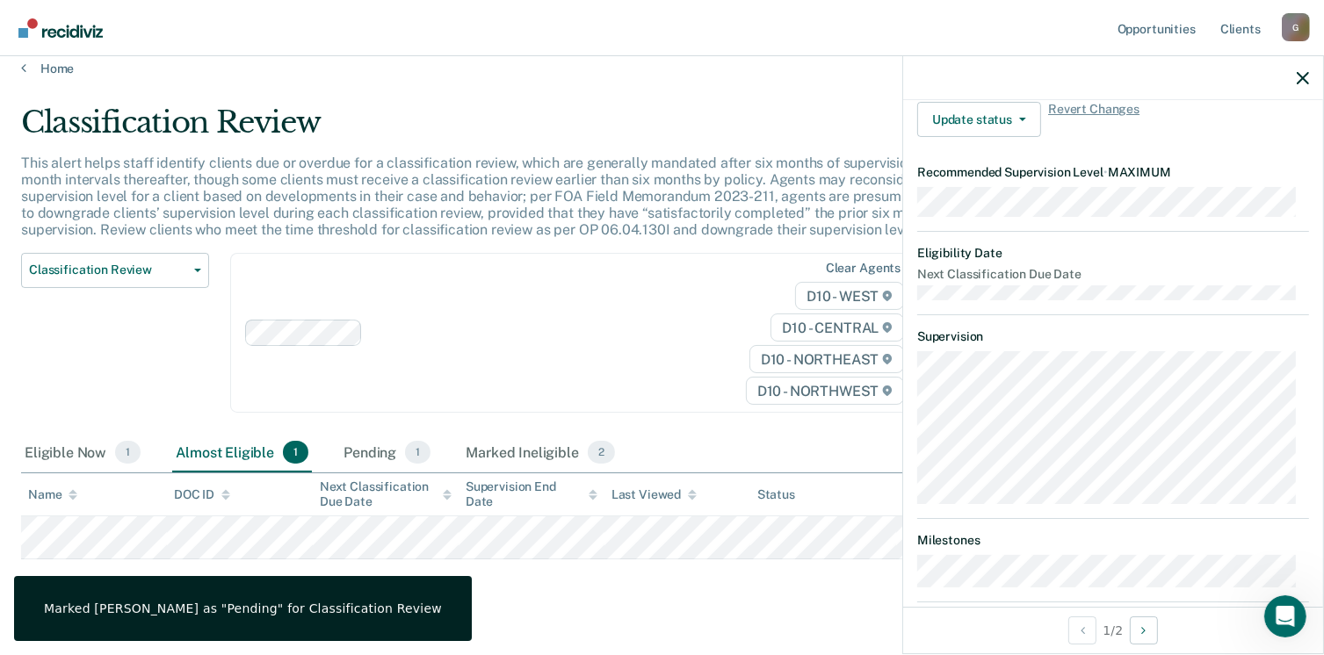
scroll to position [392, 0]
